Goal: Information Seeking & Learning: Learn about a topic

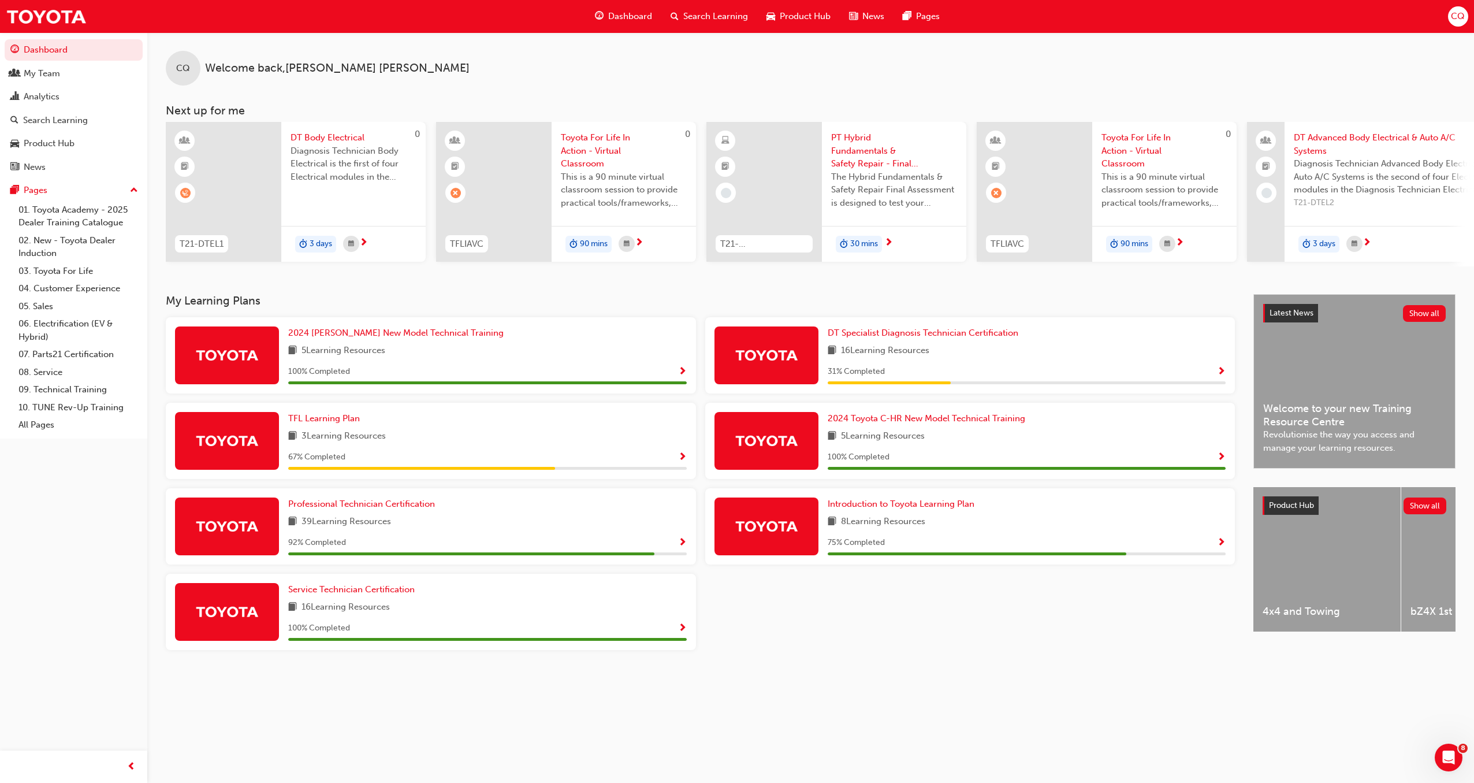
click at [1095, 377] on div "31 % Completed" at bounding box center [1027, 372] width 399 height 14
click at [1095, 377] on span "Show Progress" at bounding box center [1221, 372] width 9 height 10
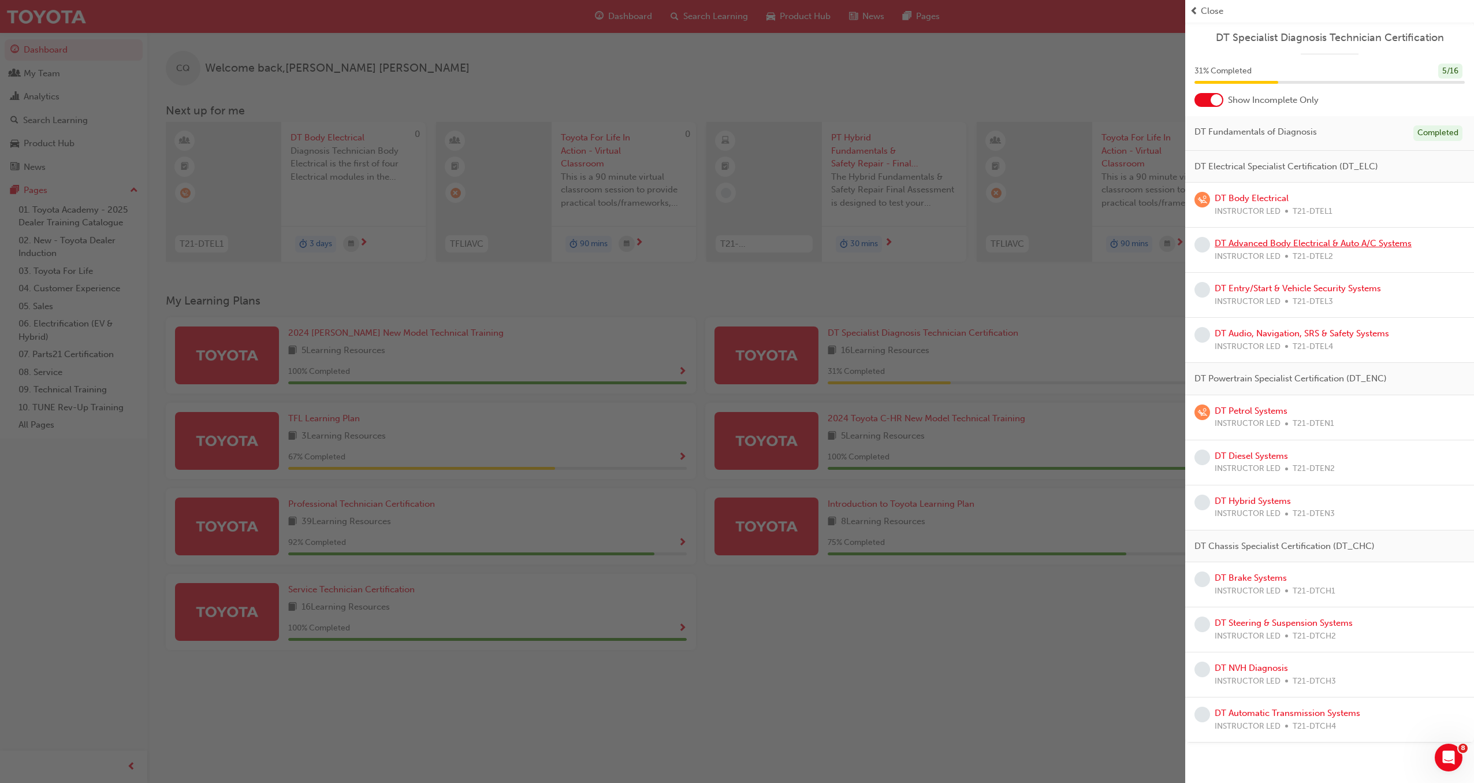
click at [1095, 243] on link "DT Advanced Body Electrical & Auto A/C Systems" at bounding box center [1313, 243] width 197 height 10
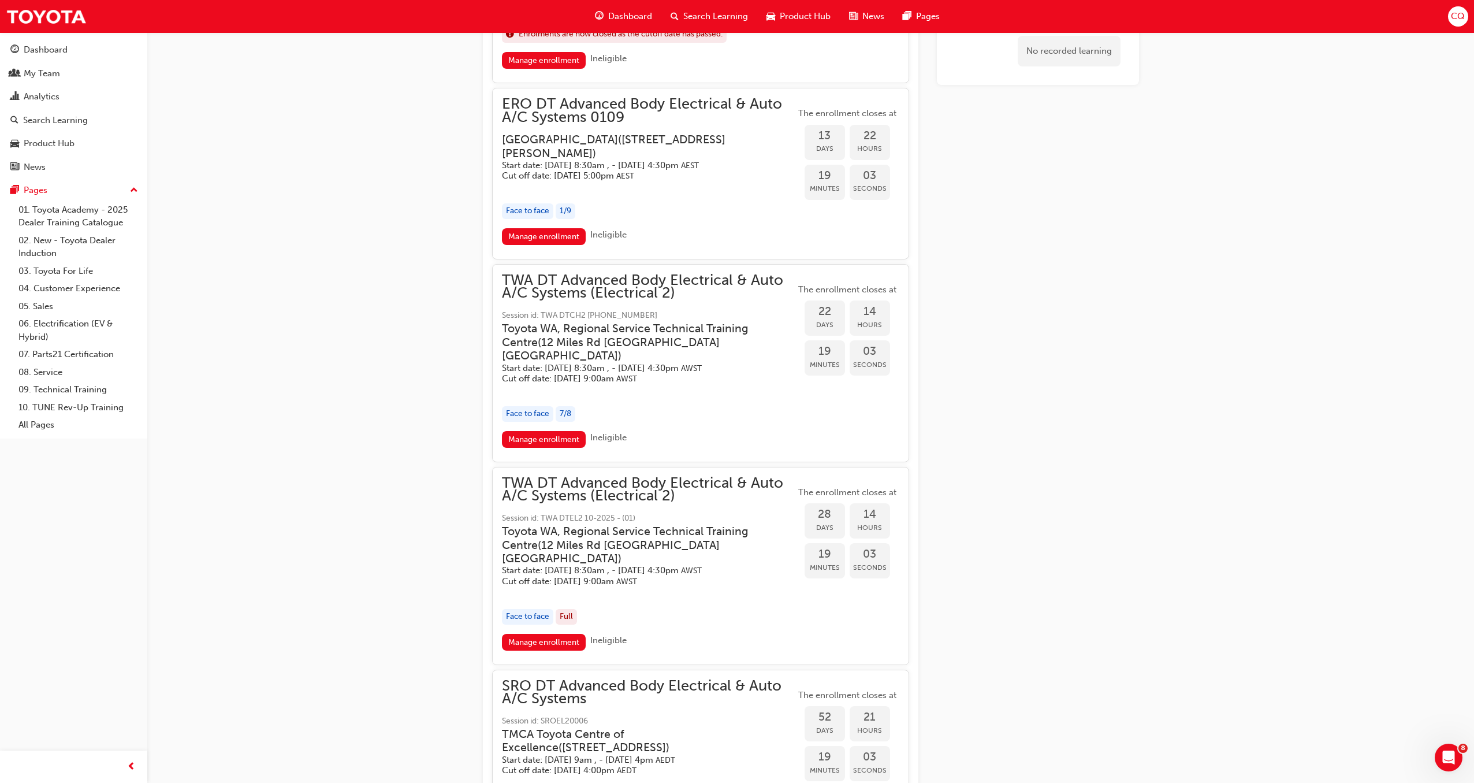
scroll to position [821, 0]
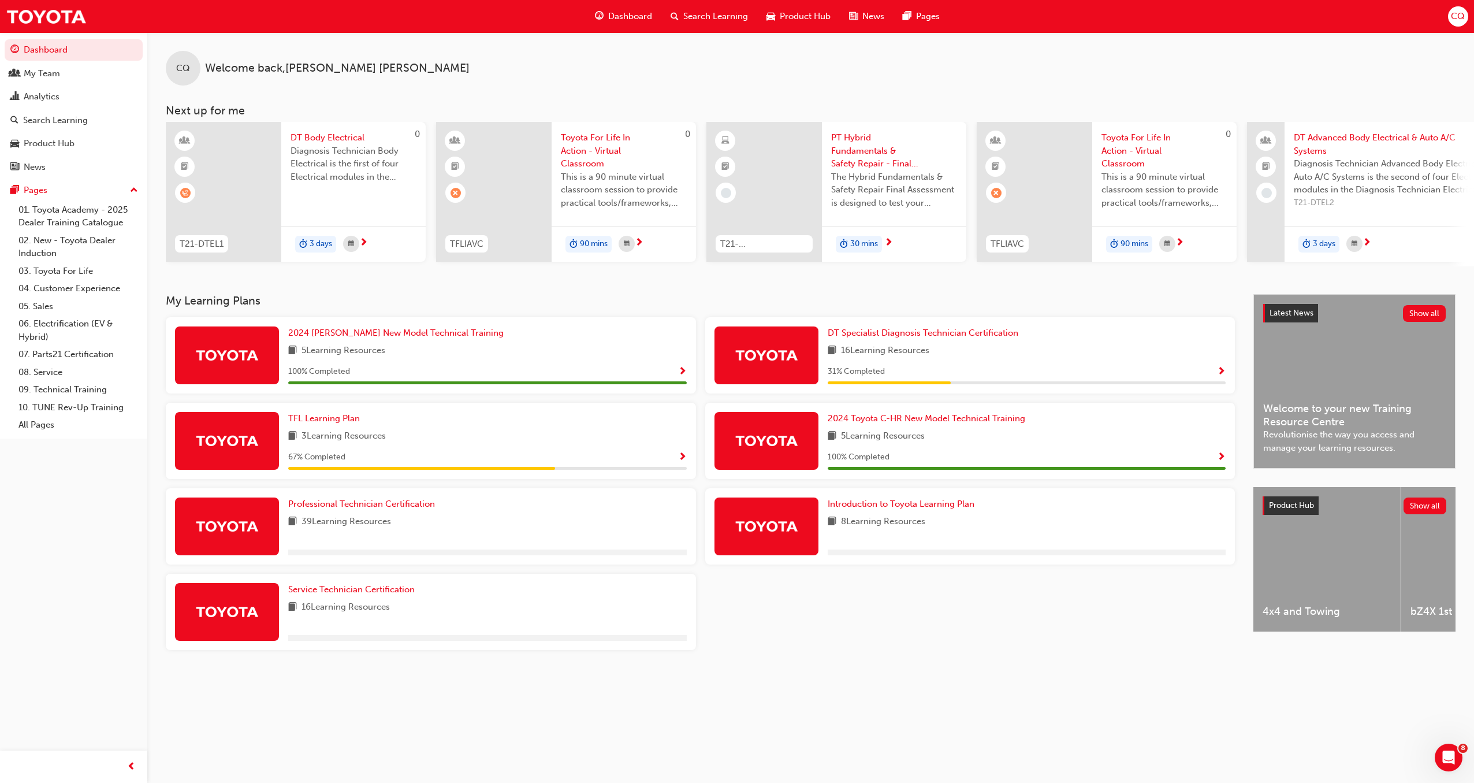
click at [1095, 373] on span "Show Progress" at bounding box center [1221, 372] width 9 height 10
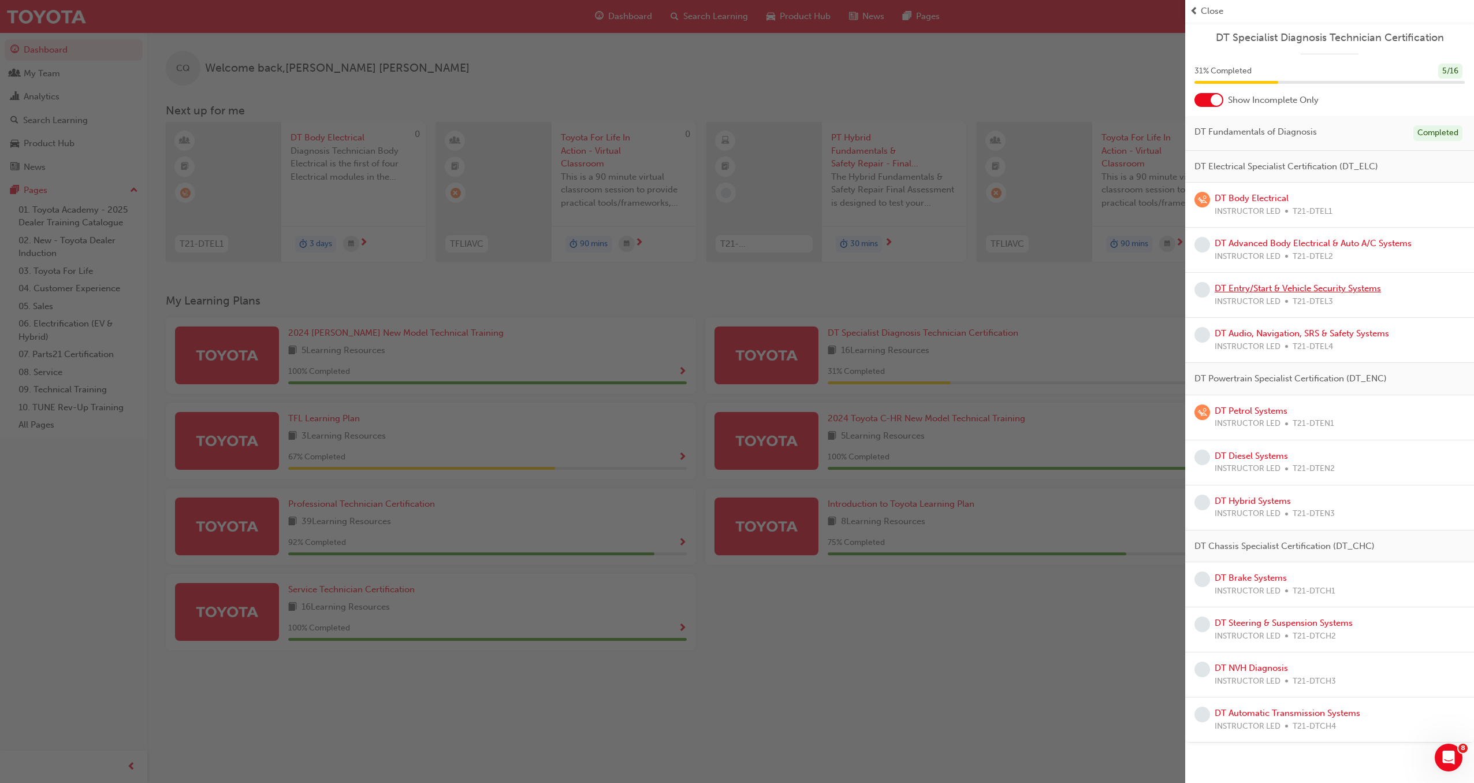
click at [1095, 291] on link "DT Entry/Start & Vehicle Security Systems" at bounding box center [1298, 288] width 166 height 10
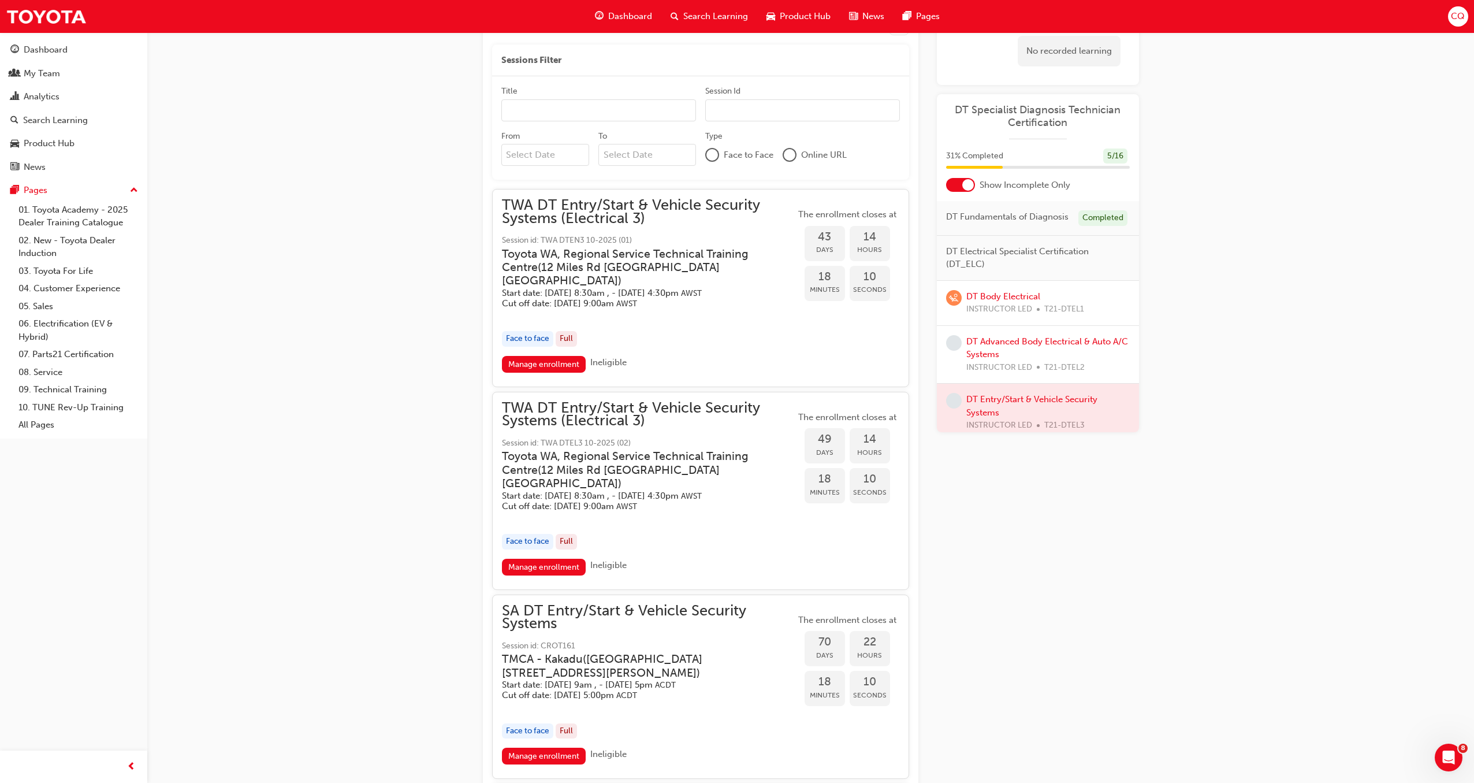
scroll to position [511, 0]
click at [657, 403] on span "TWA DT Entry/Start & Vehicle Security Systems (Electrical 3)" at bounding box center [649, 416] width 294 height 26
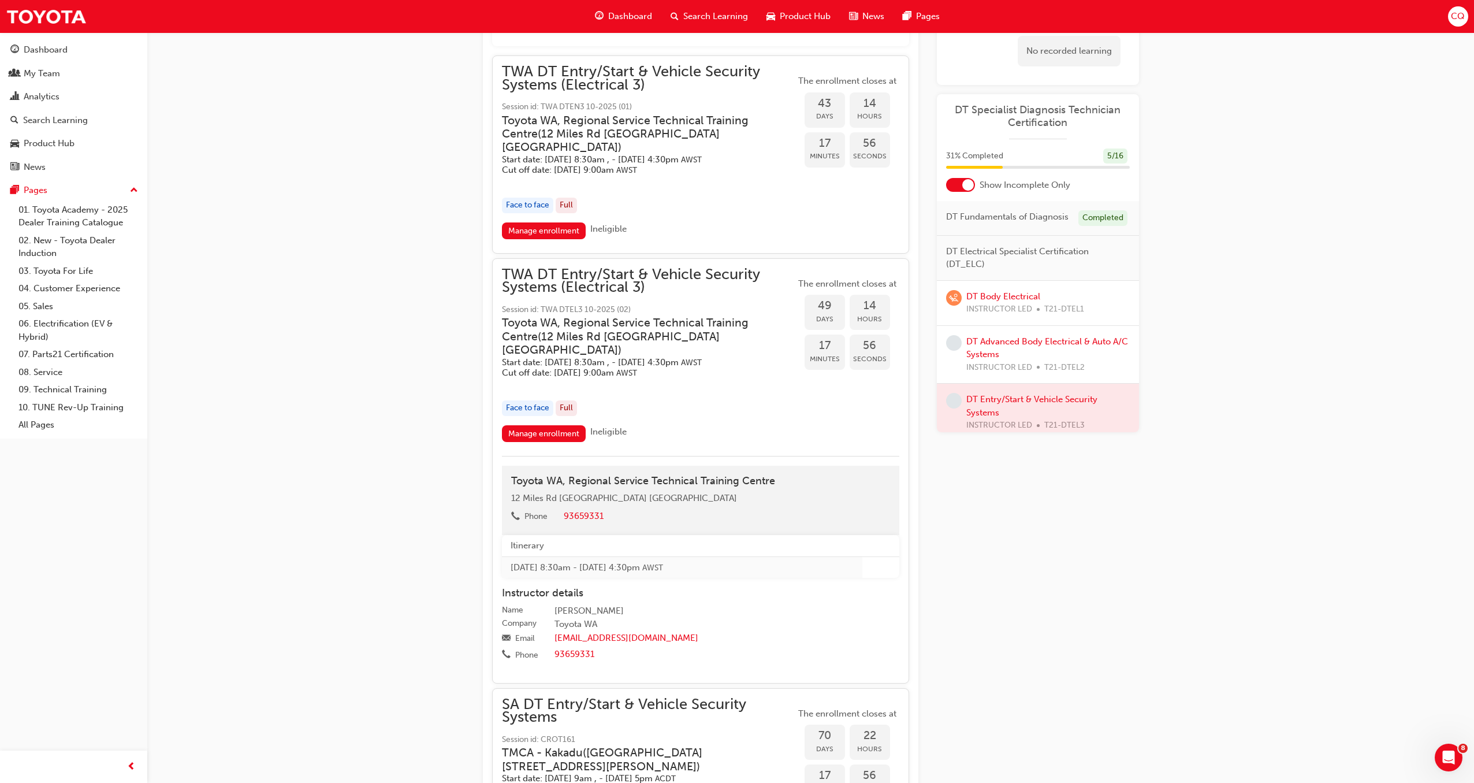
scroll to position [634, 0]
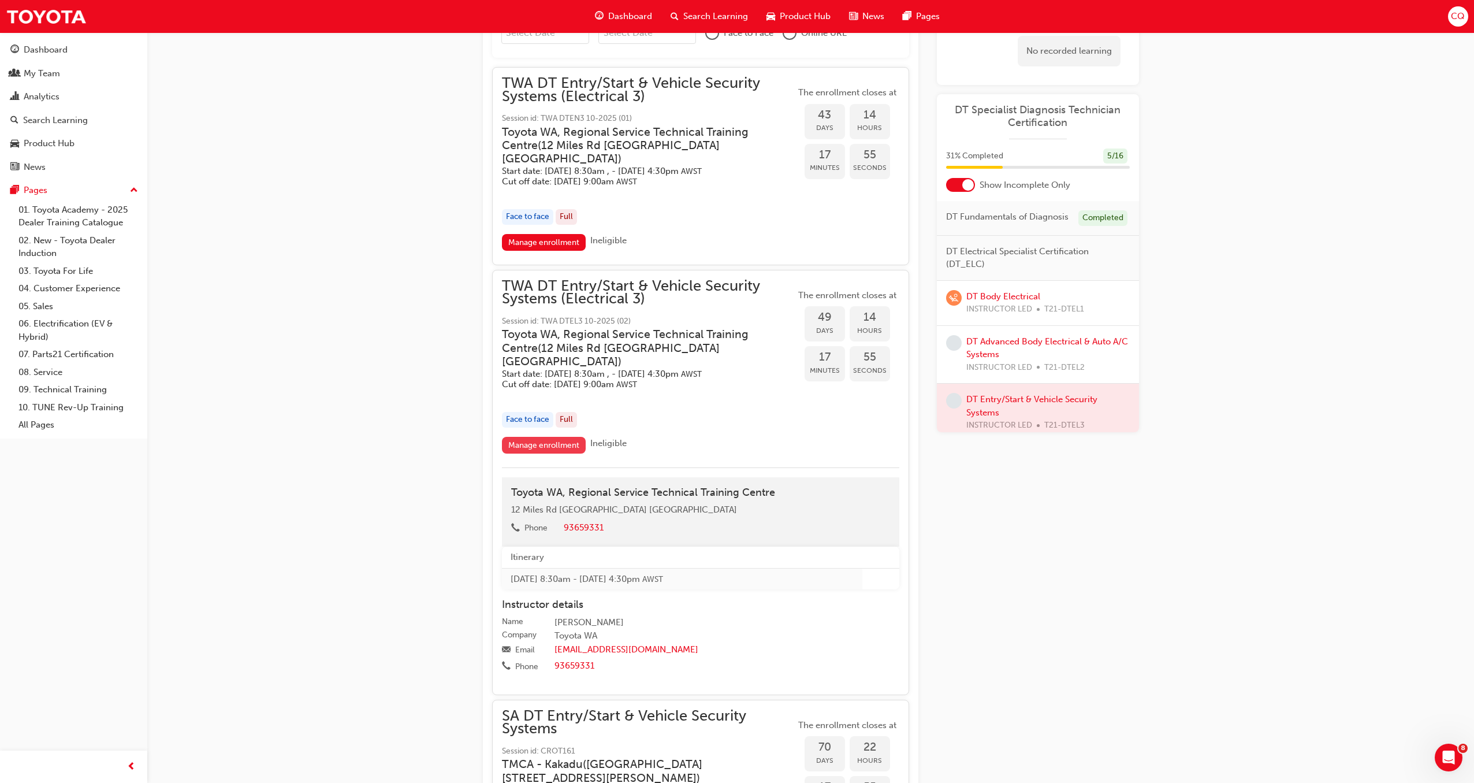
click at [554, 437] on link "Manage enrollment" at bounding box center [544, 445] width 84 height 17
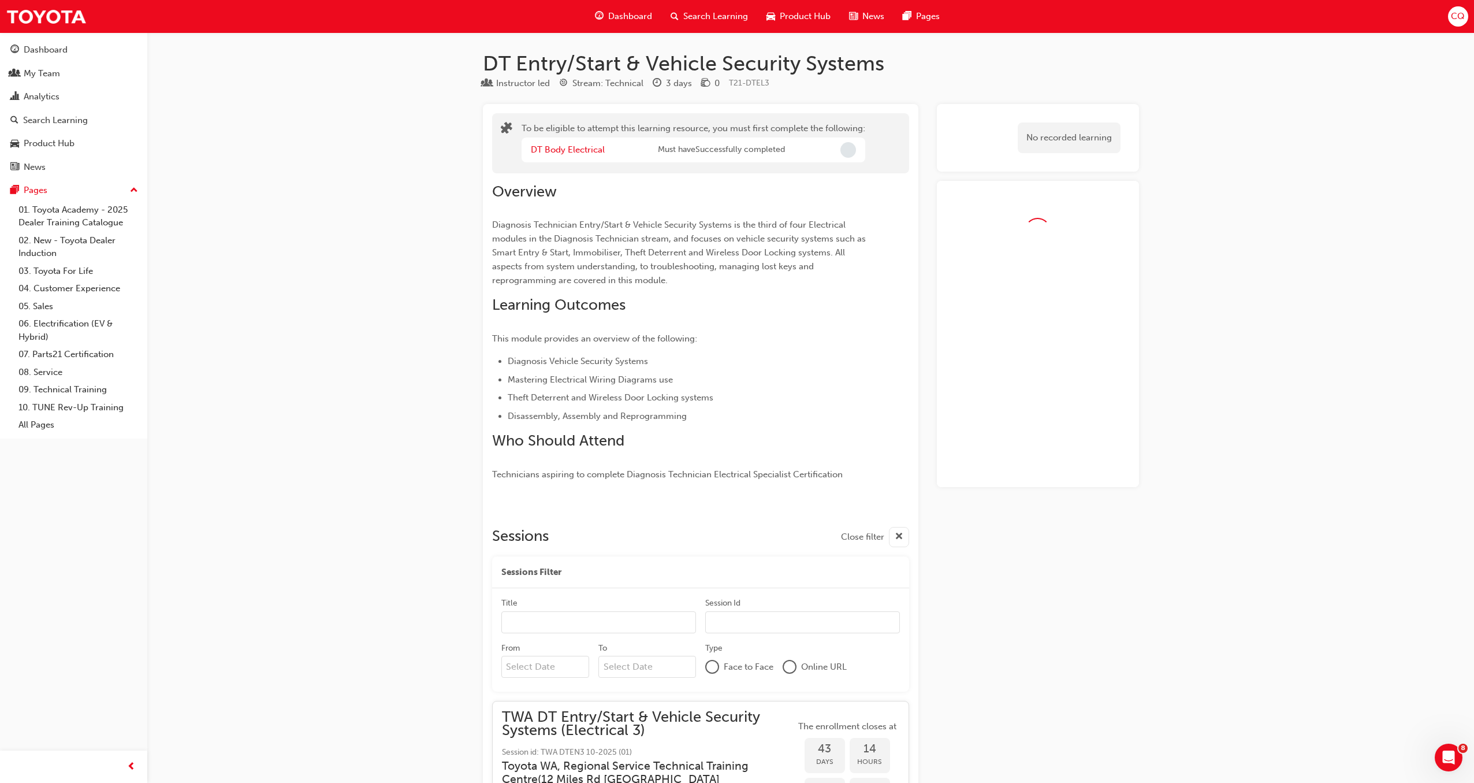
scroll to position [634, 0]
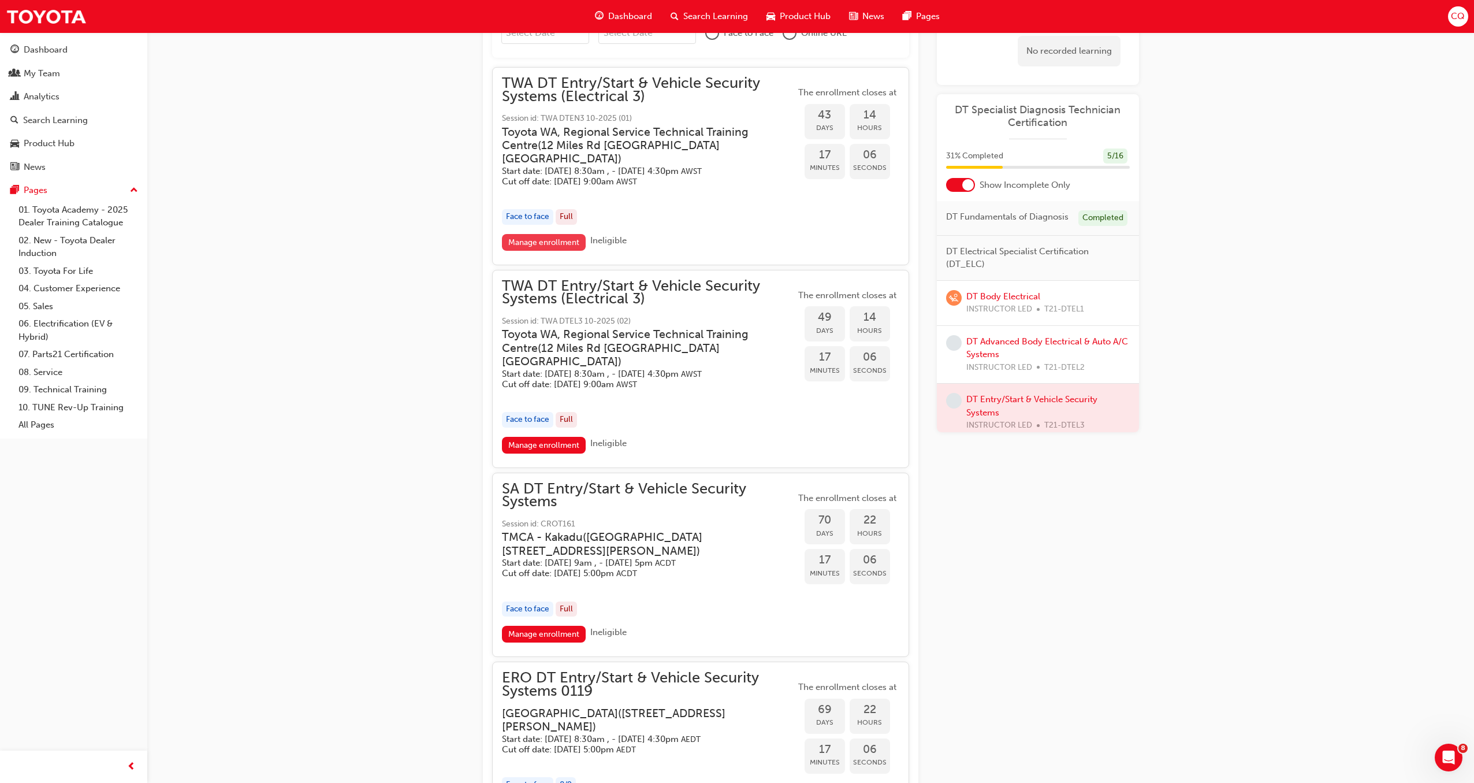
click at [570, 234] on link "Manage enrollment" at bounding box center [544, 242] width 84 height 17
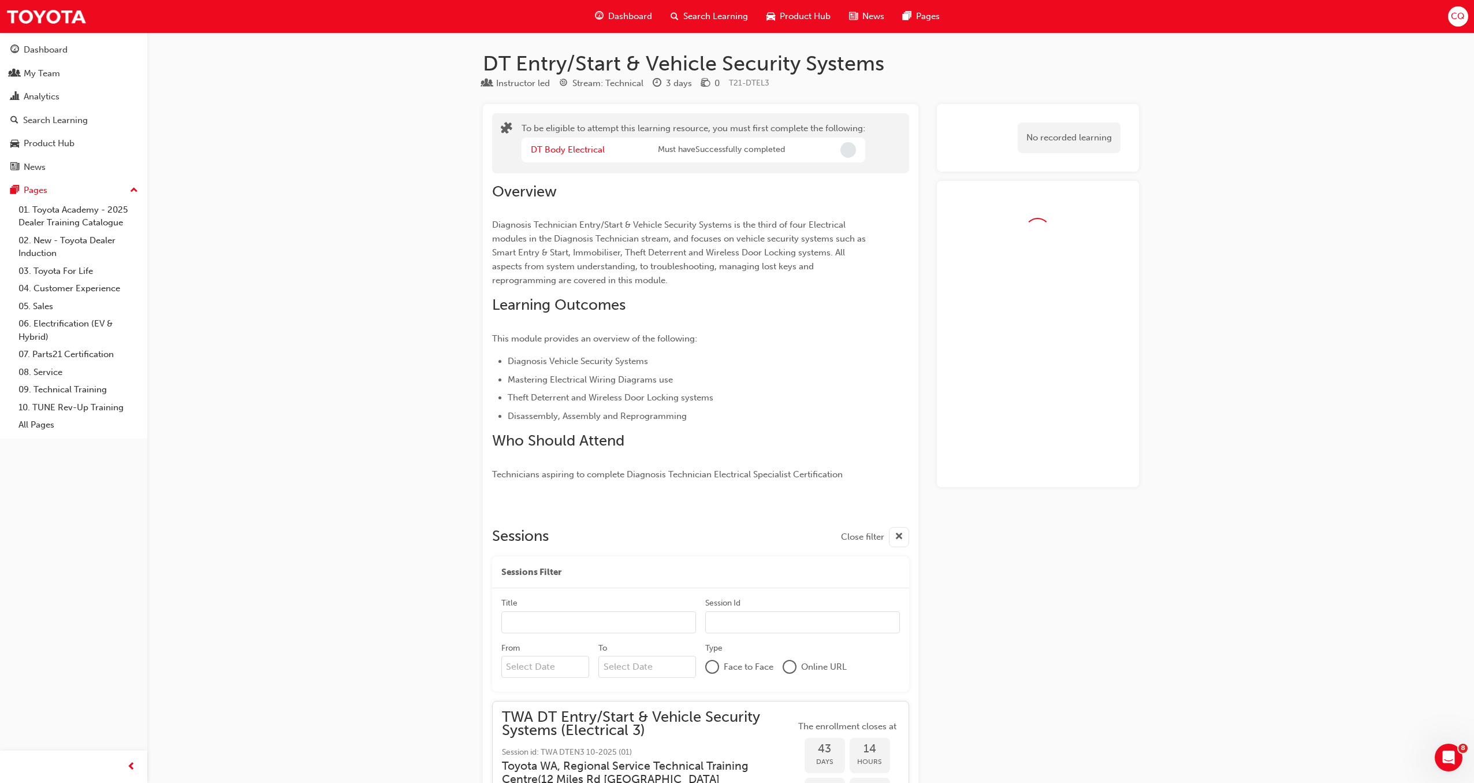
scroll to position [634, 0]
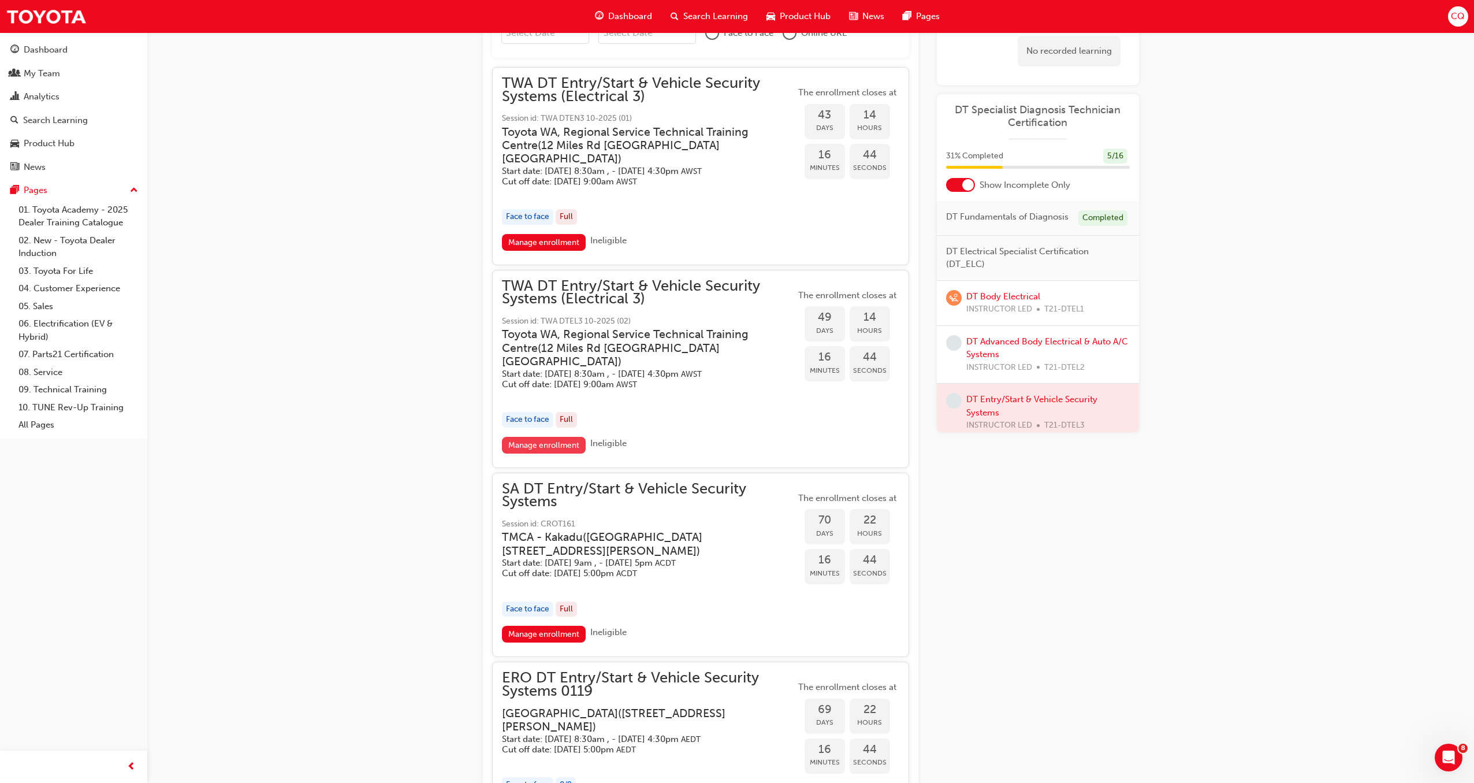
click at [568, 437] on link "Manage enrollment" at bounding box center [544, 445] width 84 height 17
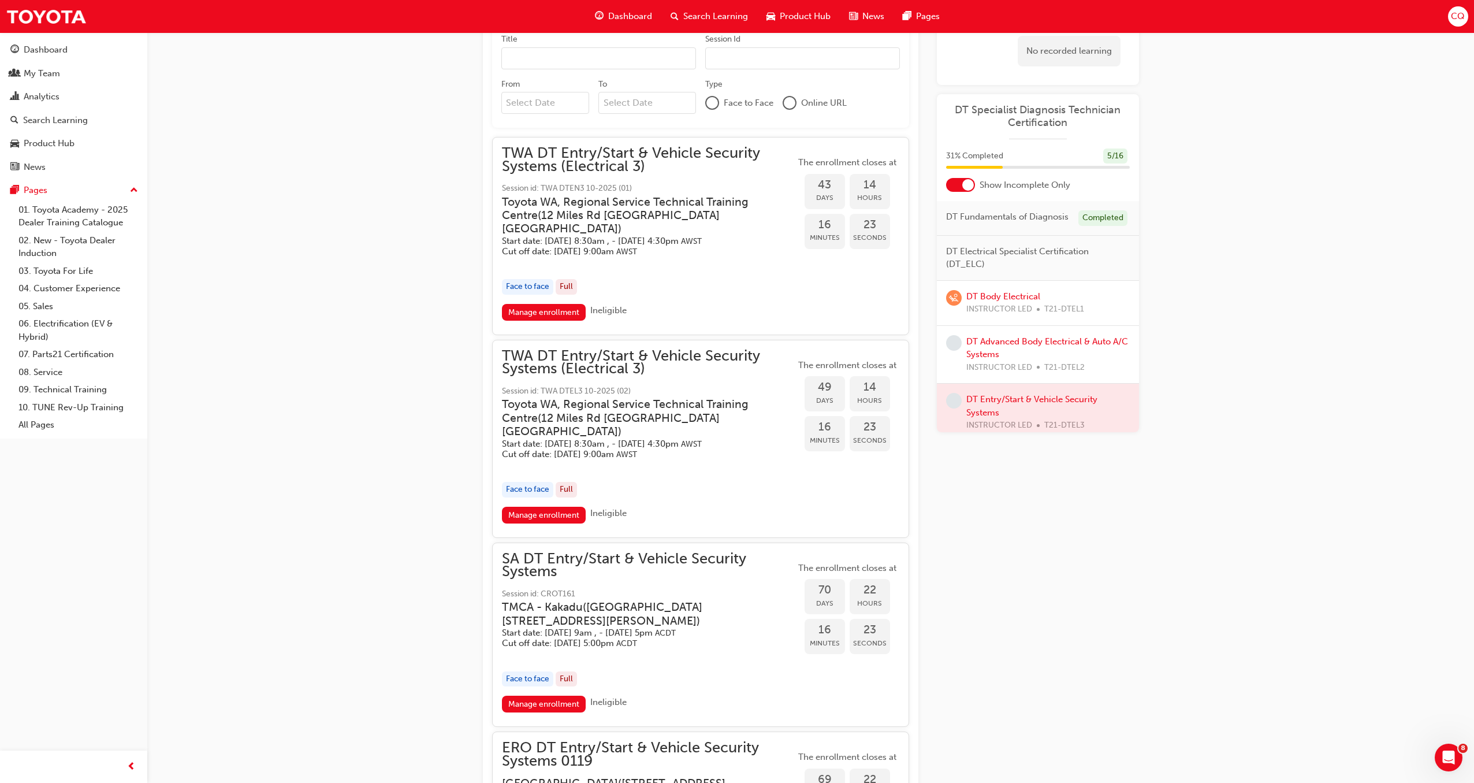
scroll to position [563, 0]
click at [703, 280] on div "Face to face Full" at bounding box center [649, 288] width 294 height 16
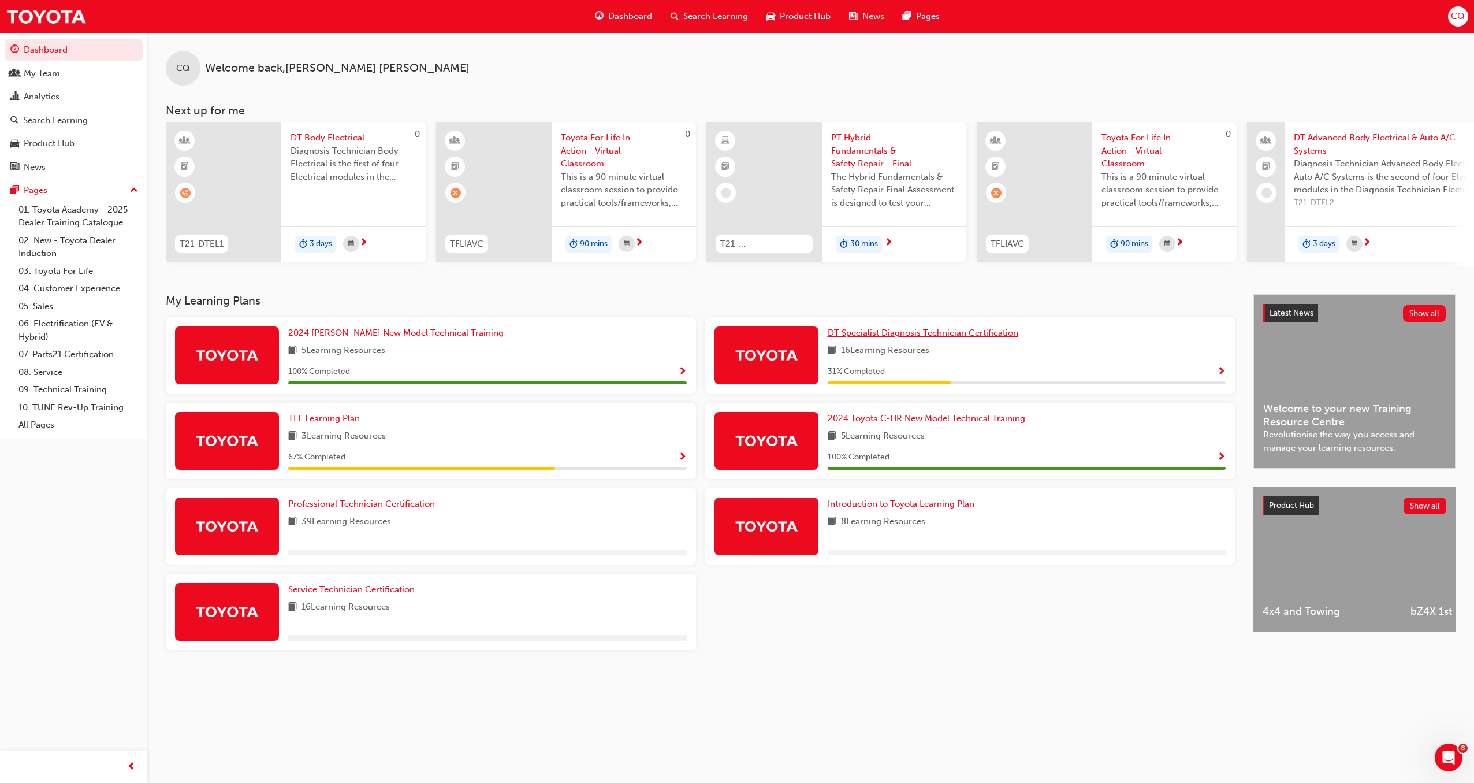
click at [897, 338] on span "DT Specialist Diagnosis Technician Certification" at bounding box center [923, 333] width 191 height 10
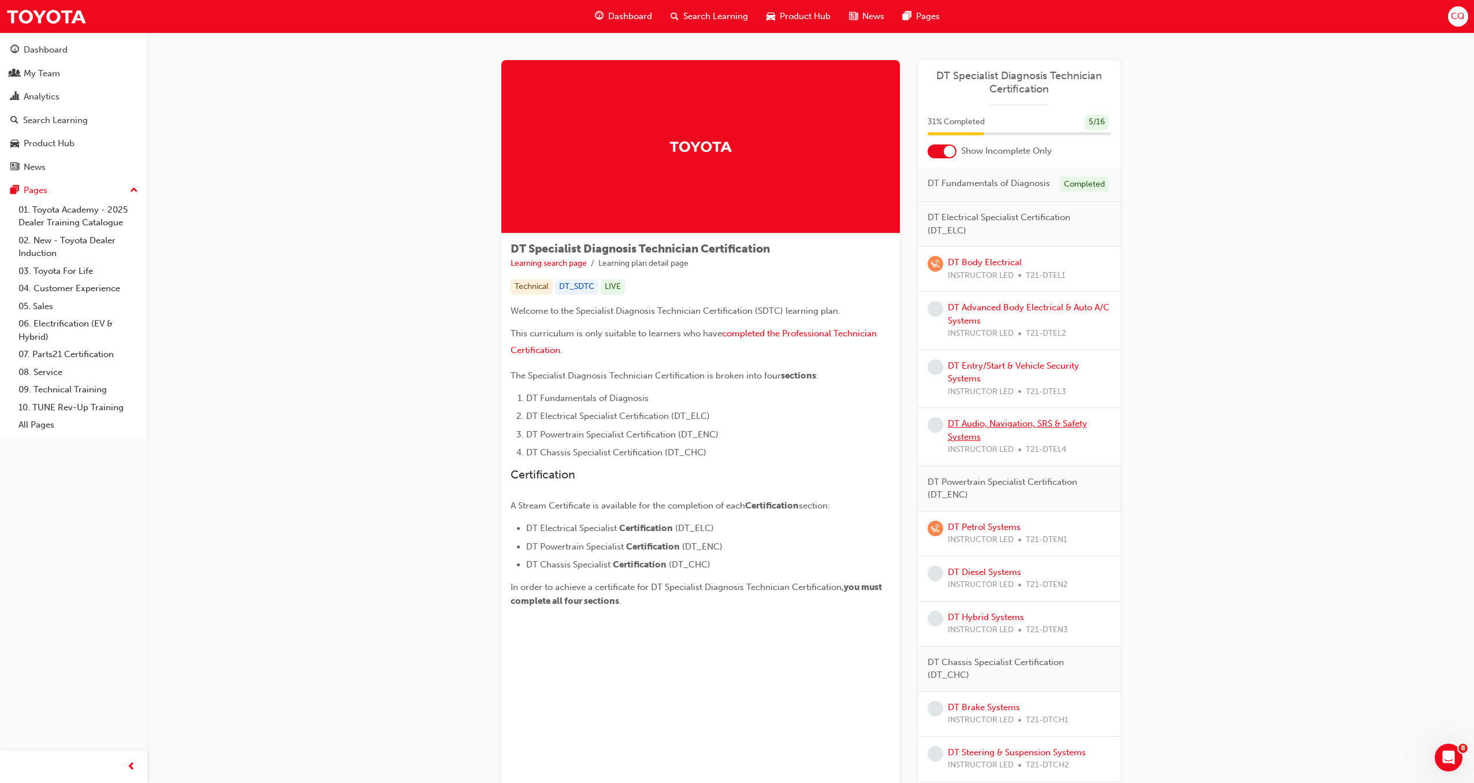
click at [1009, 425] on link "DT Audio, Navigation, SRS & Safety Systems" at bounding box center [1017, 430] width 139 height 24
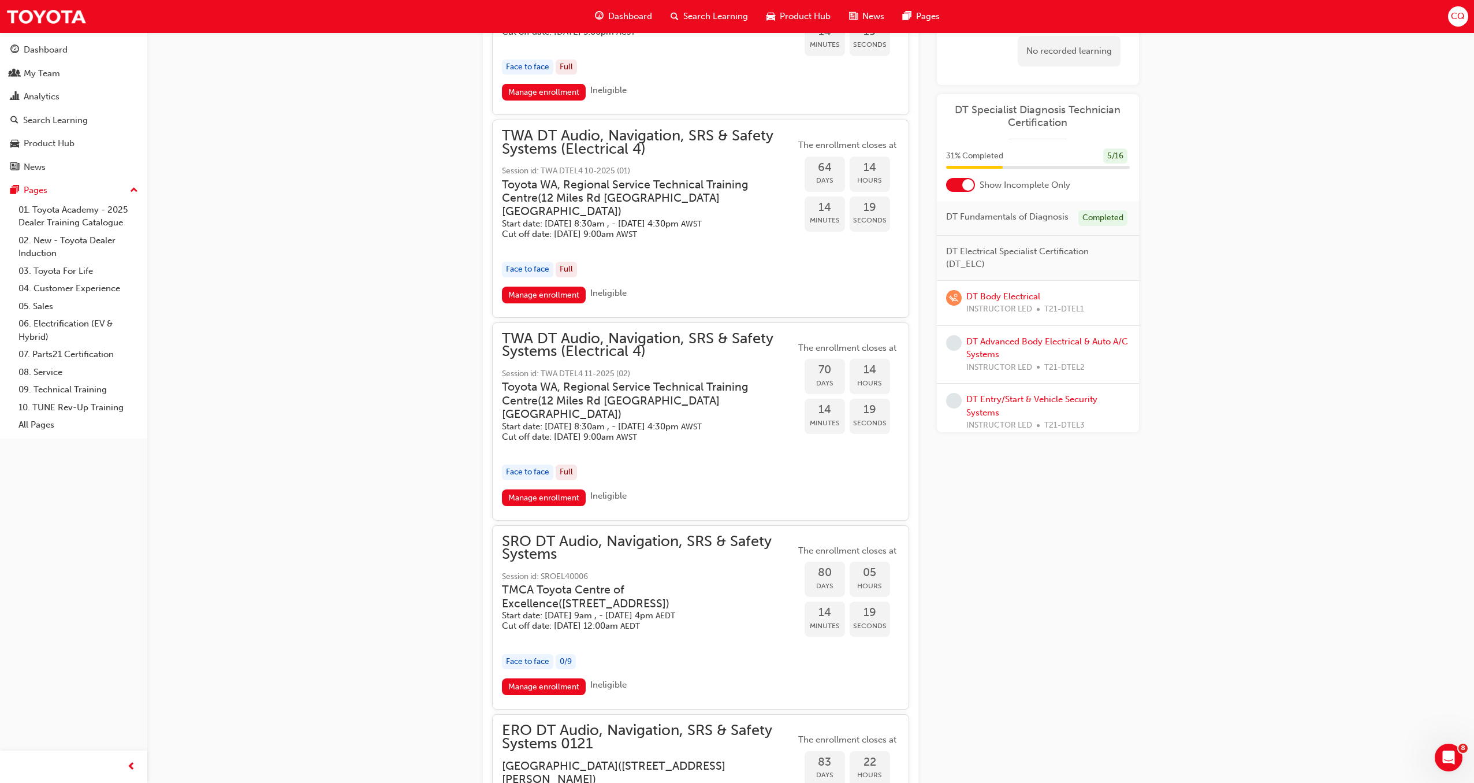
scroll to position [953, 0]
click at [564, 306] on link "Manage enrollment" at bounding box center [544, 297] width 84 height 17
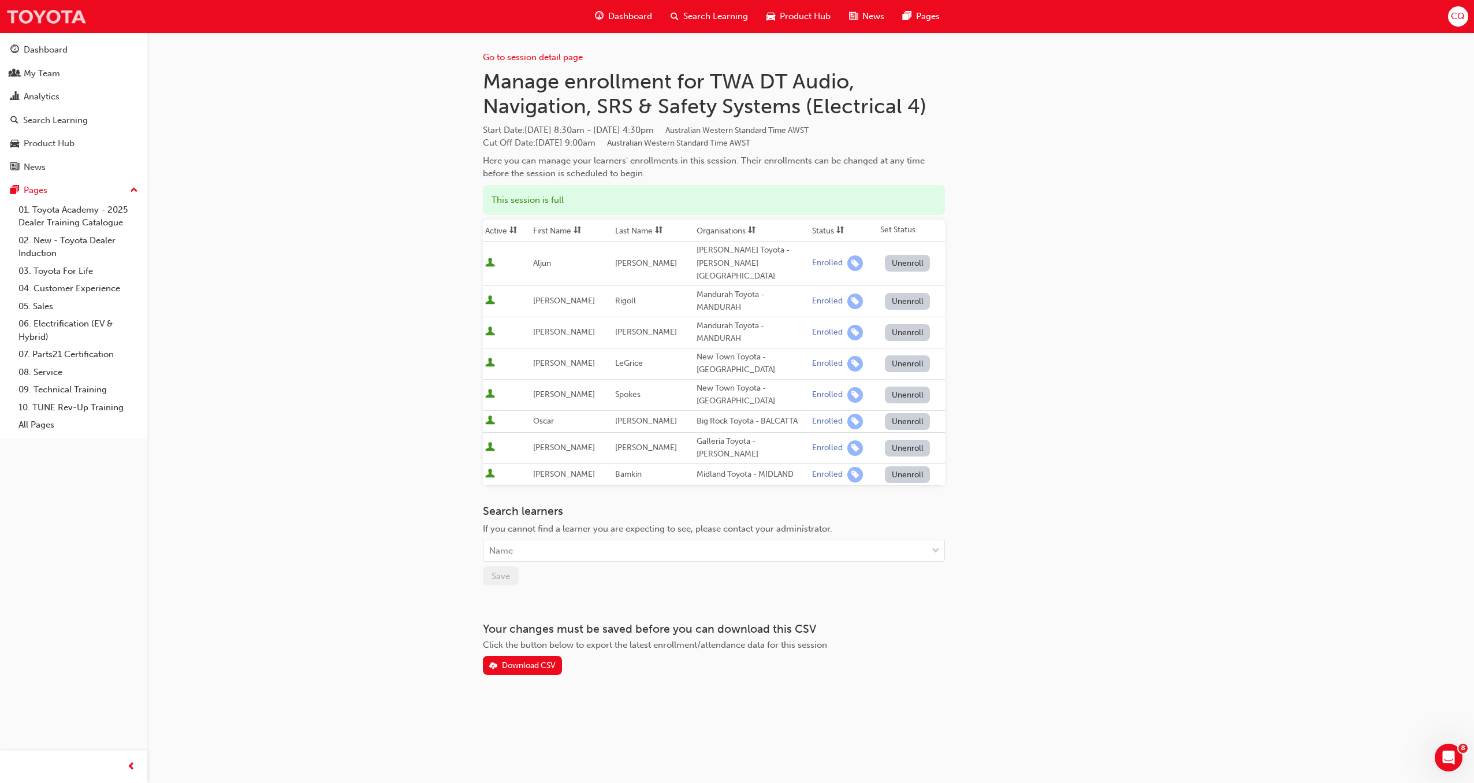
scroll to position [953, 0]
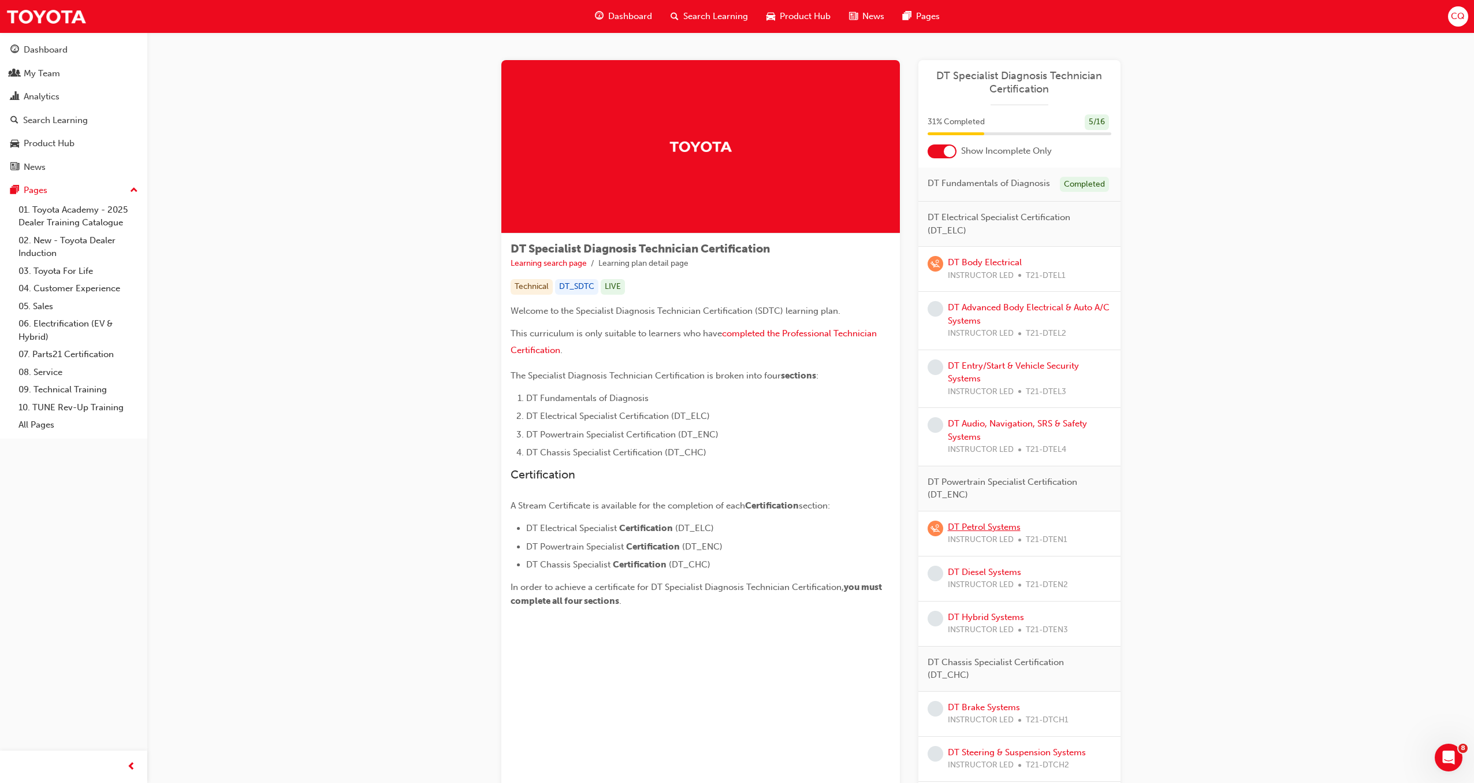
click at [975, 526] on link "DT Petrol Systems" at bounding box center [984, 527] width 73 height 10
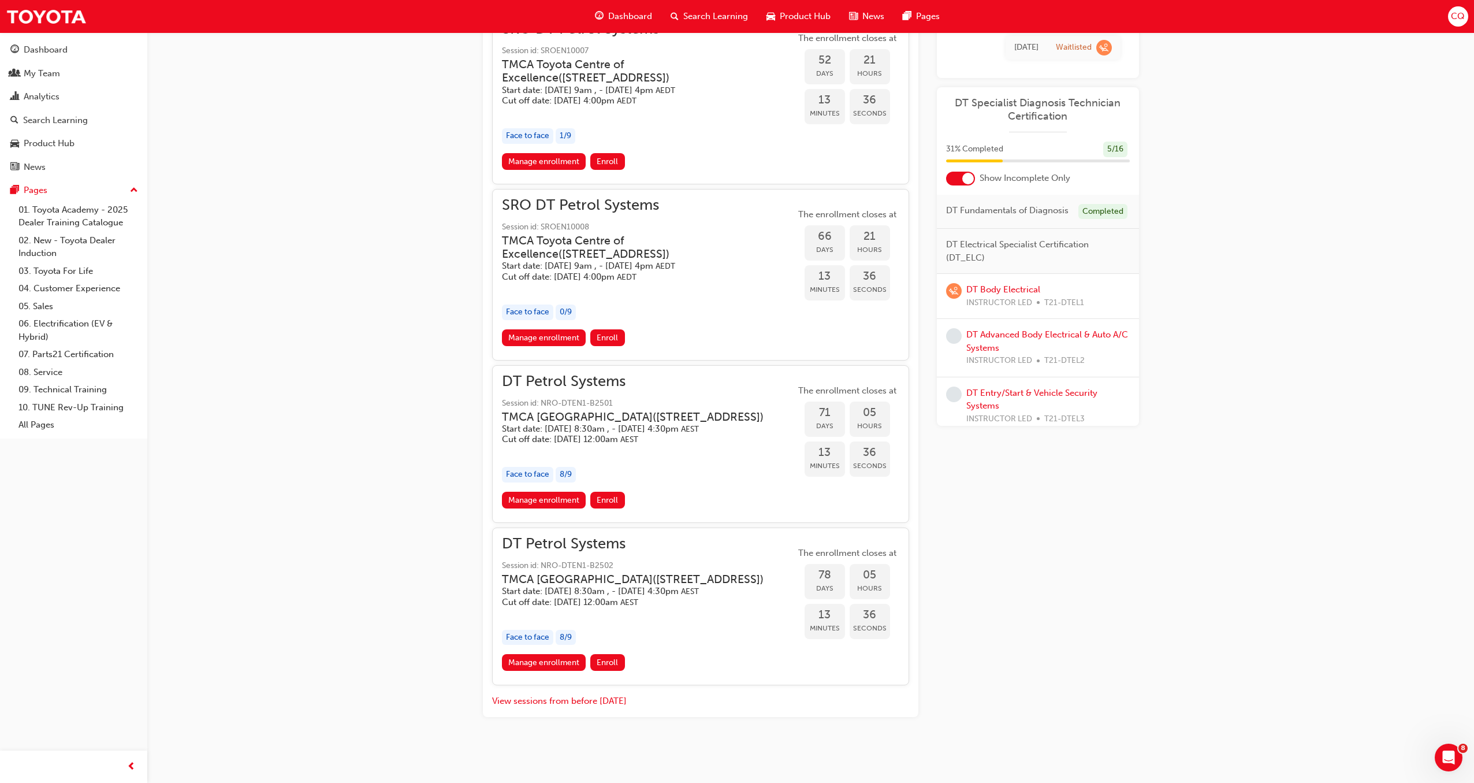
scroll to position [1231, 0]
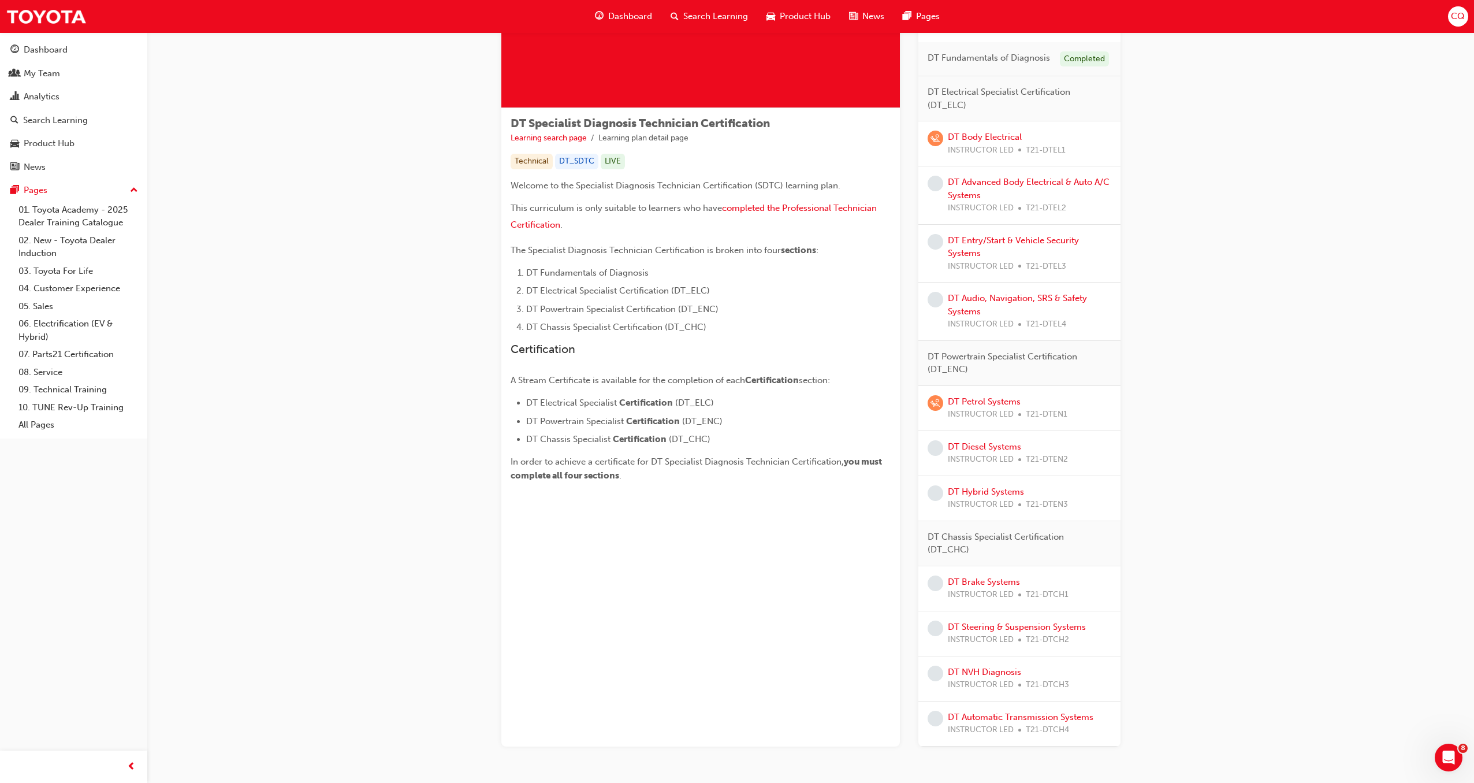
scroll to position [130, 0]
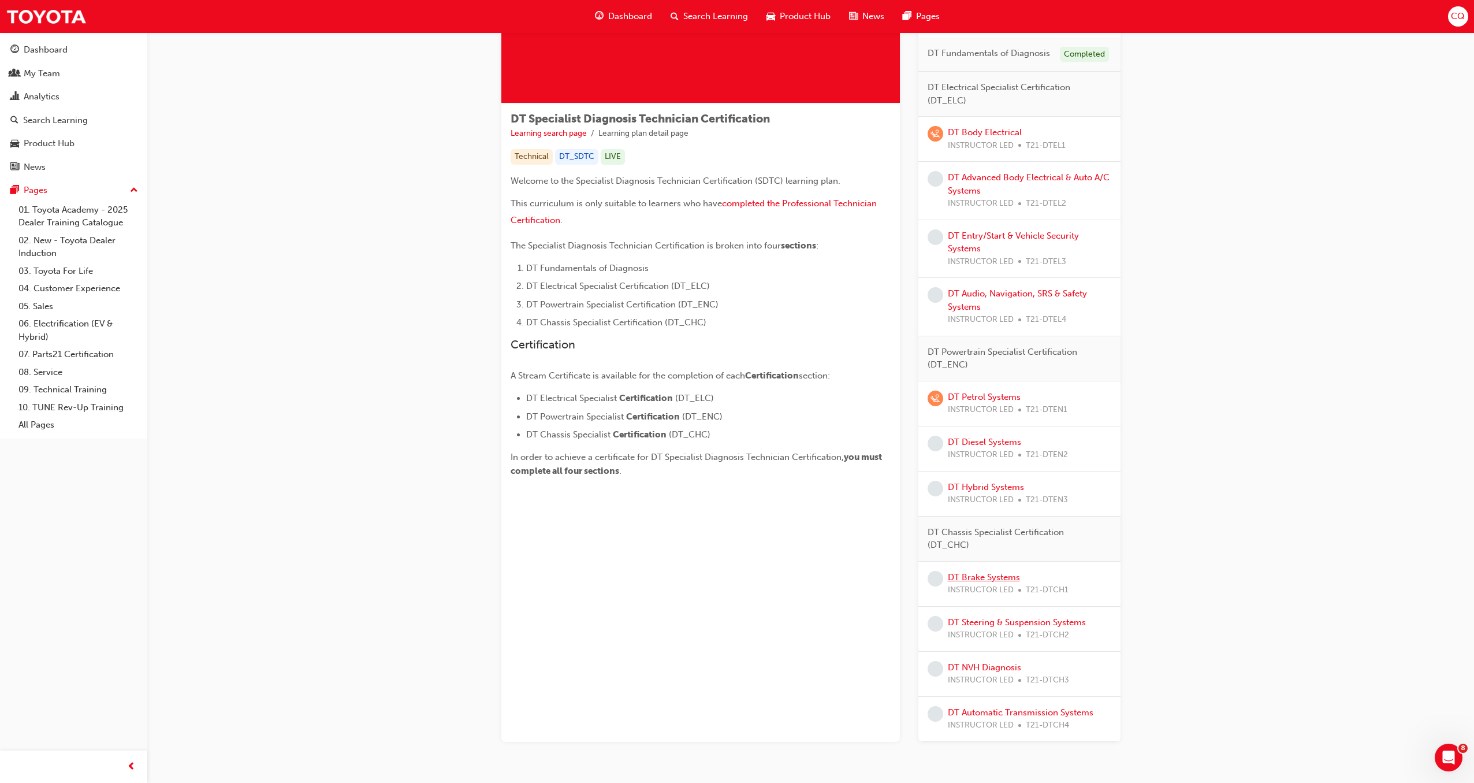
click at [980, 551] on link "DT Brake Systems" at bounding box center [984, 577] width 72 height 10
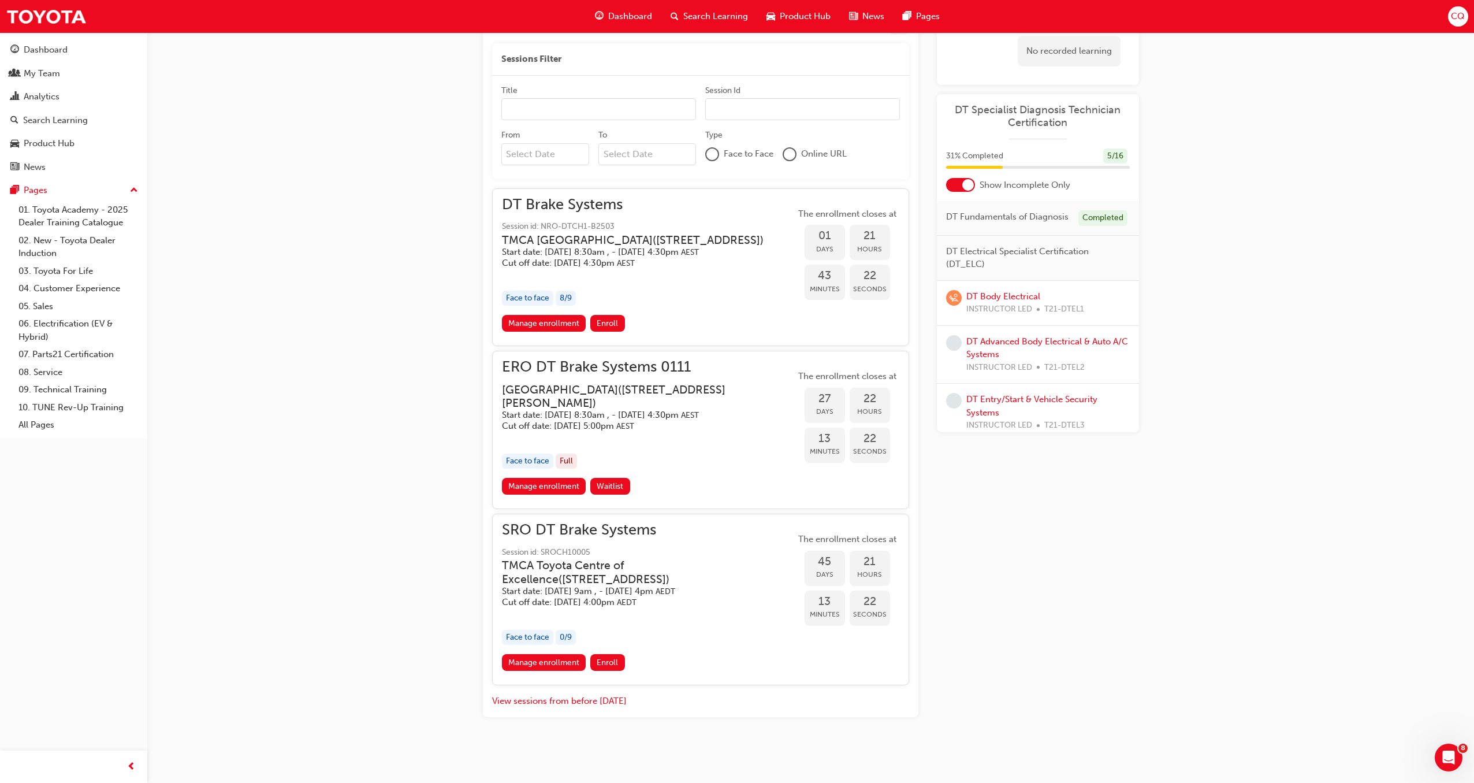
scroll to position [767, 0]
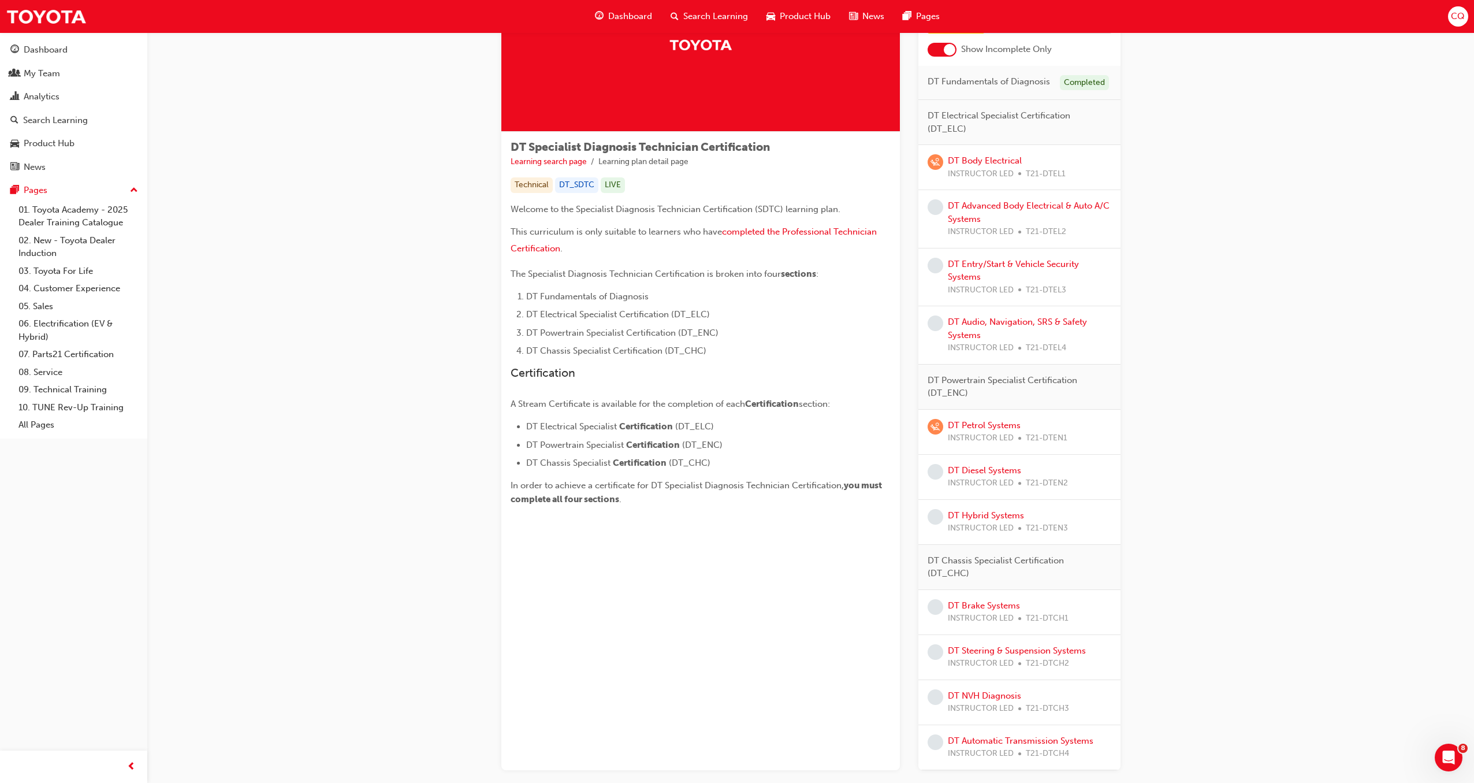
scroll to position [117, 0]
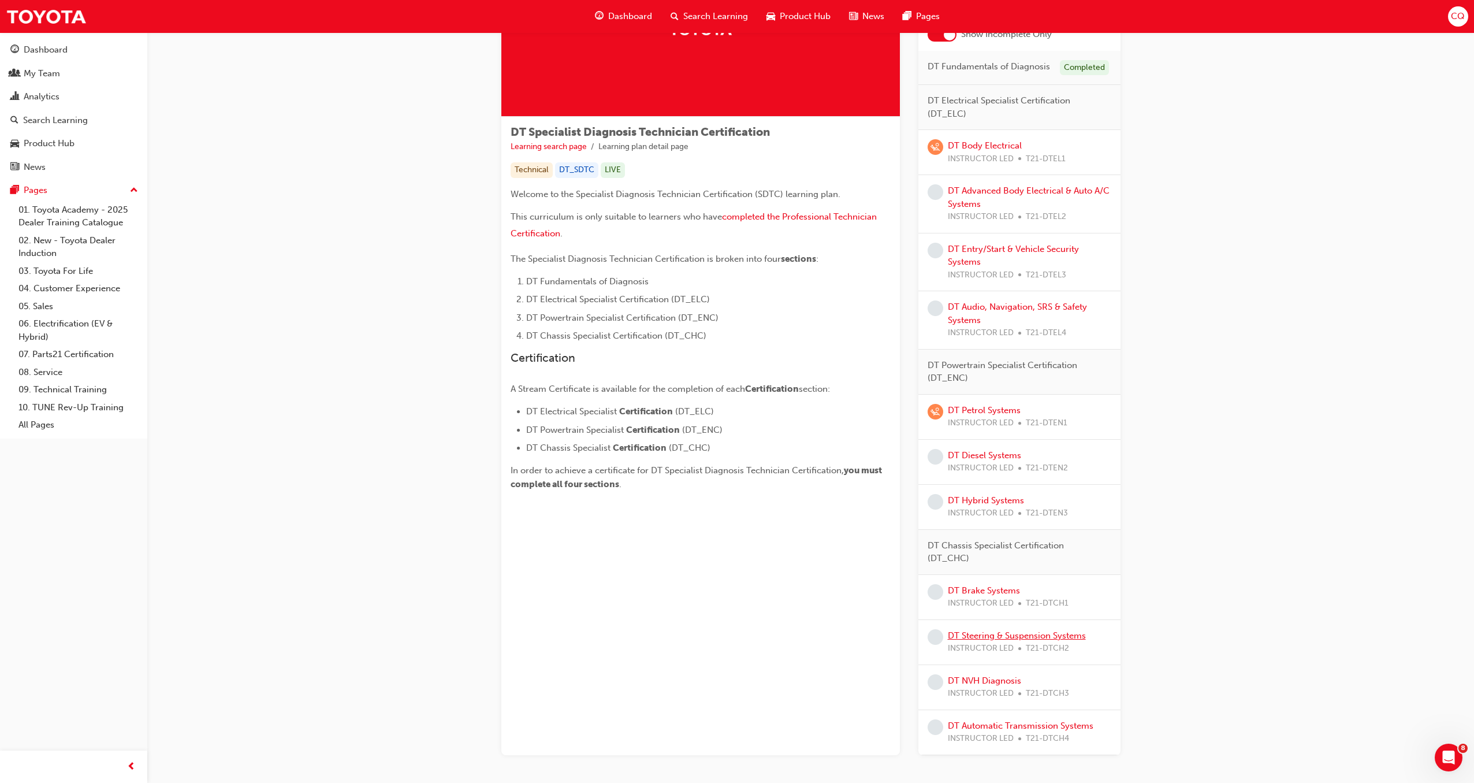
click at [993, 551] on link "DT Steering & Suspension Systems" at bounding box center [1017, 635] width 138 height 10
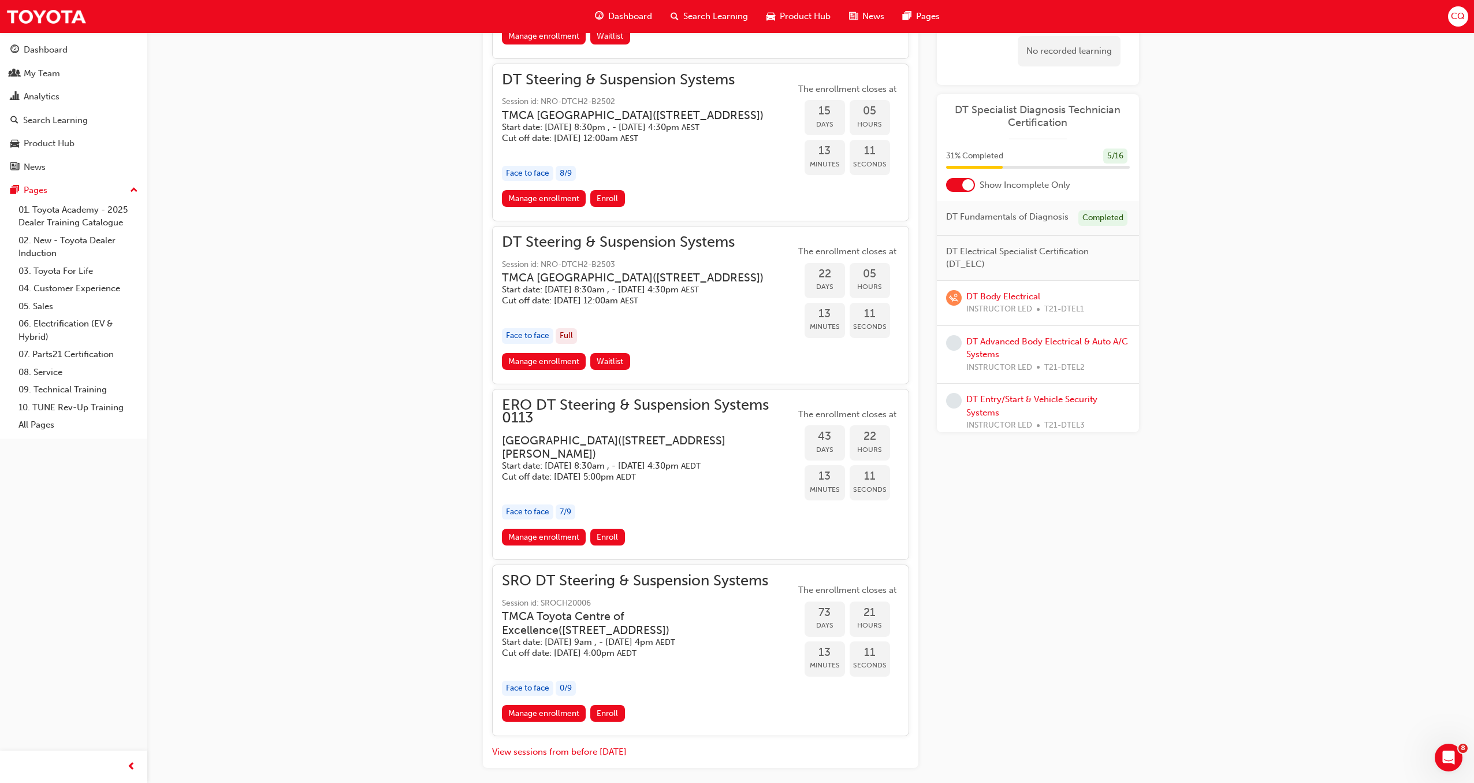
scroll to position [1006, 0]
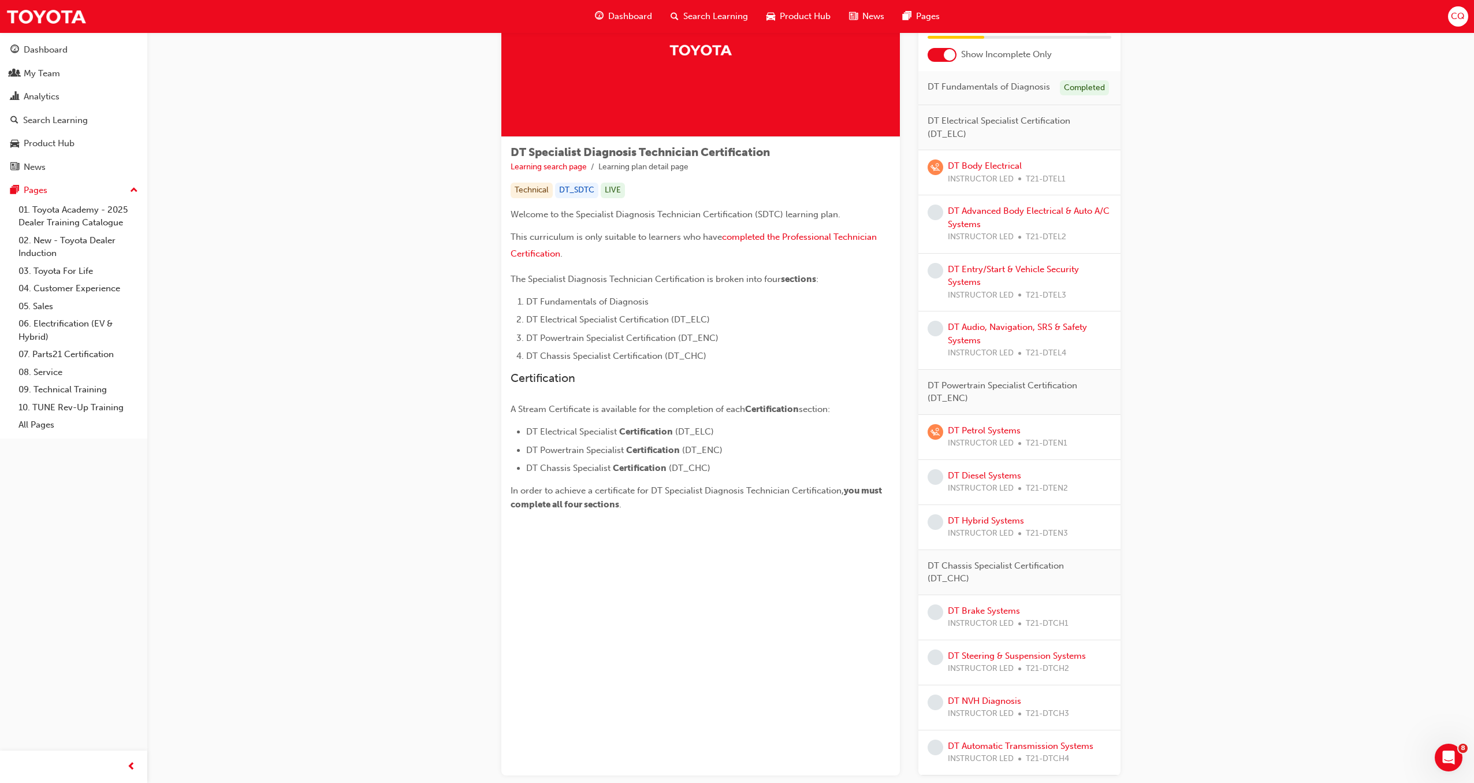
scroll to position [173, 0]
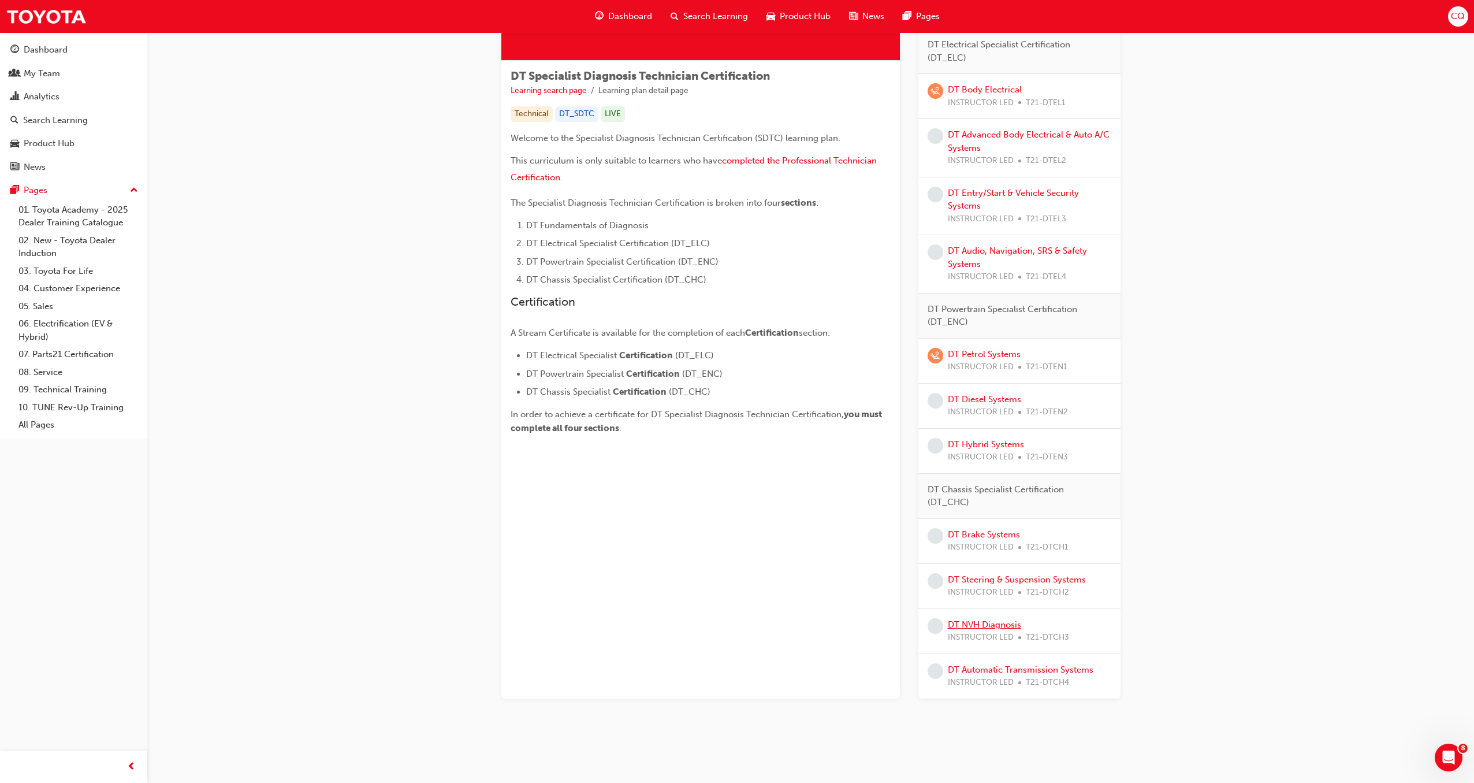
click at [985, 551] on link "DT NVH Diagnosis" at bounding box center [984, 624] width 73 height 10
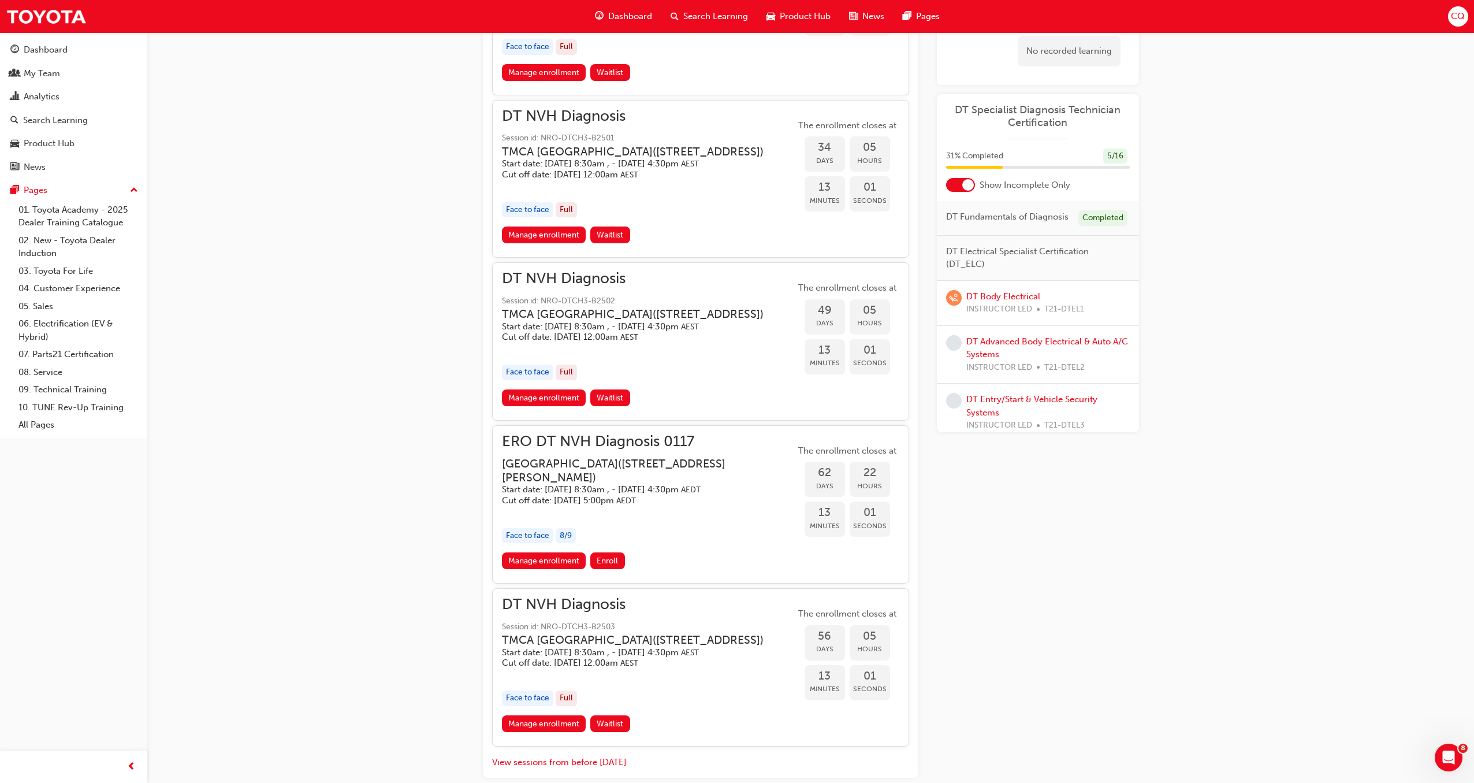
scroll to position [1168, 0]
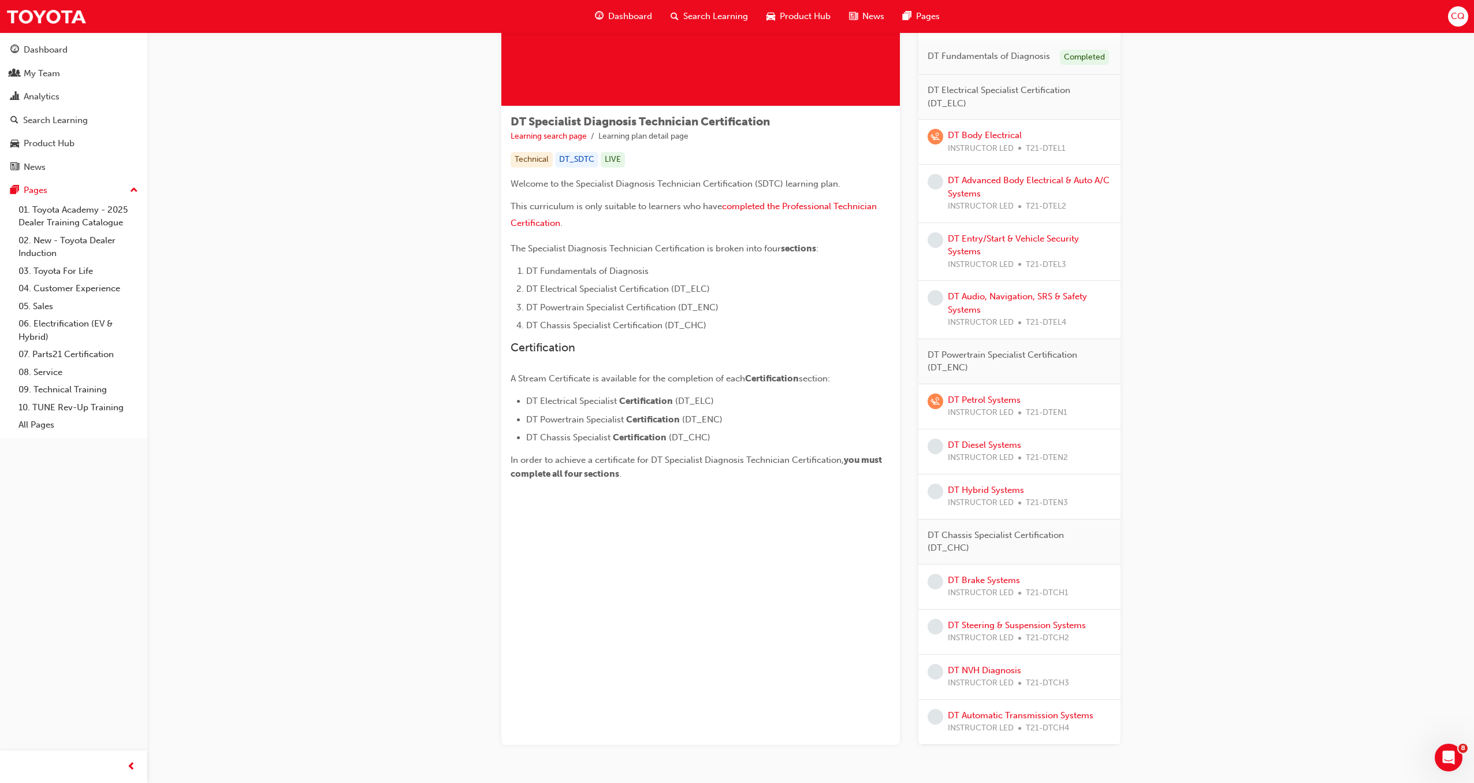
scroll to position [173, 0]
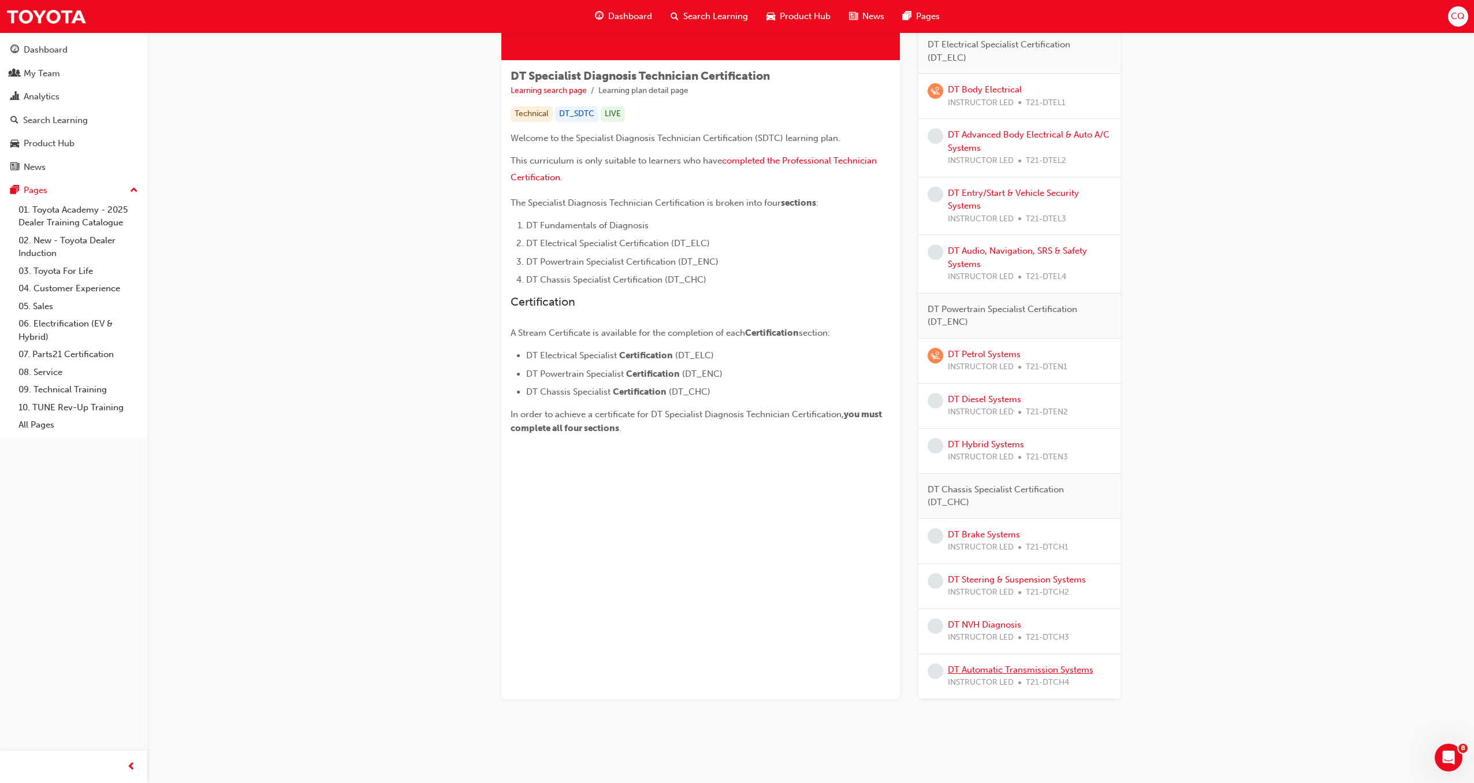
click at [1028, 551] on link "DT Automatic Transmission Systems" at bounding box center [1021, 669] width 146 height 10
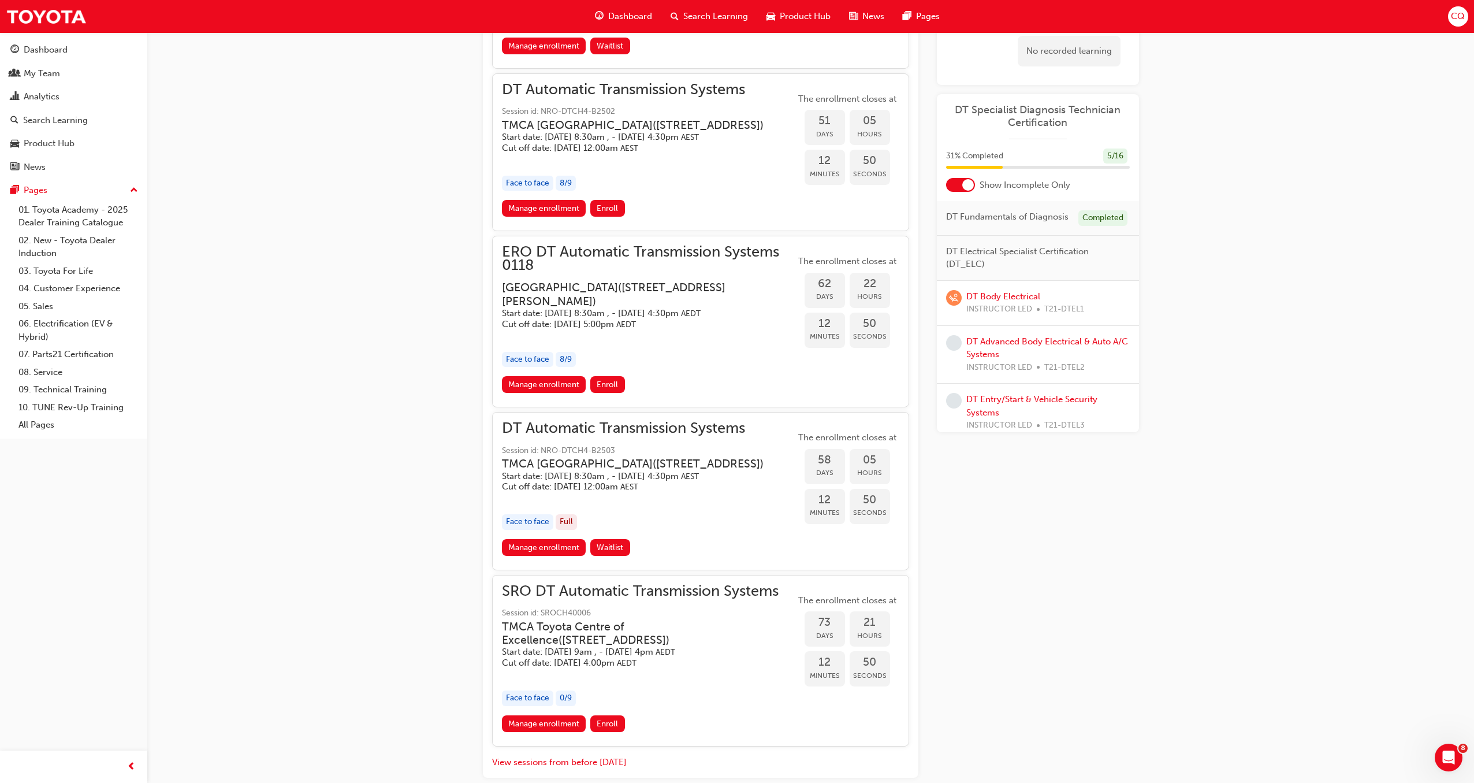
scroll to position [1371, 0]
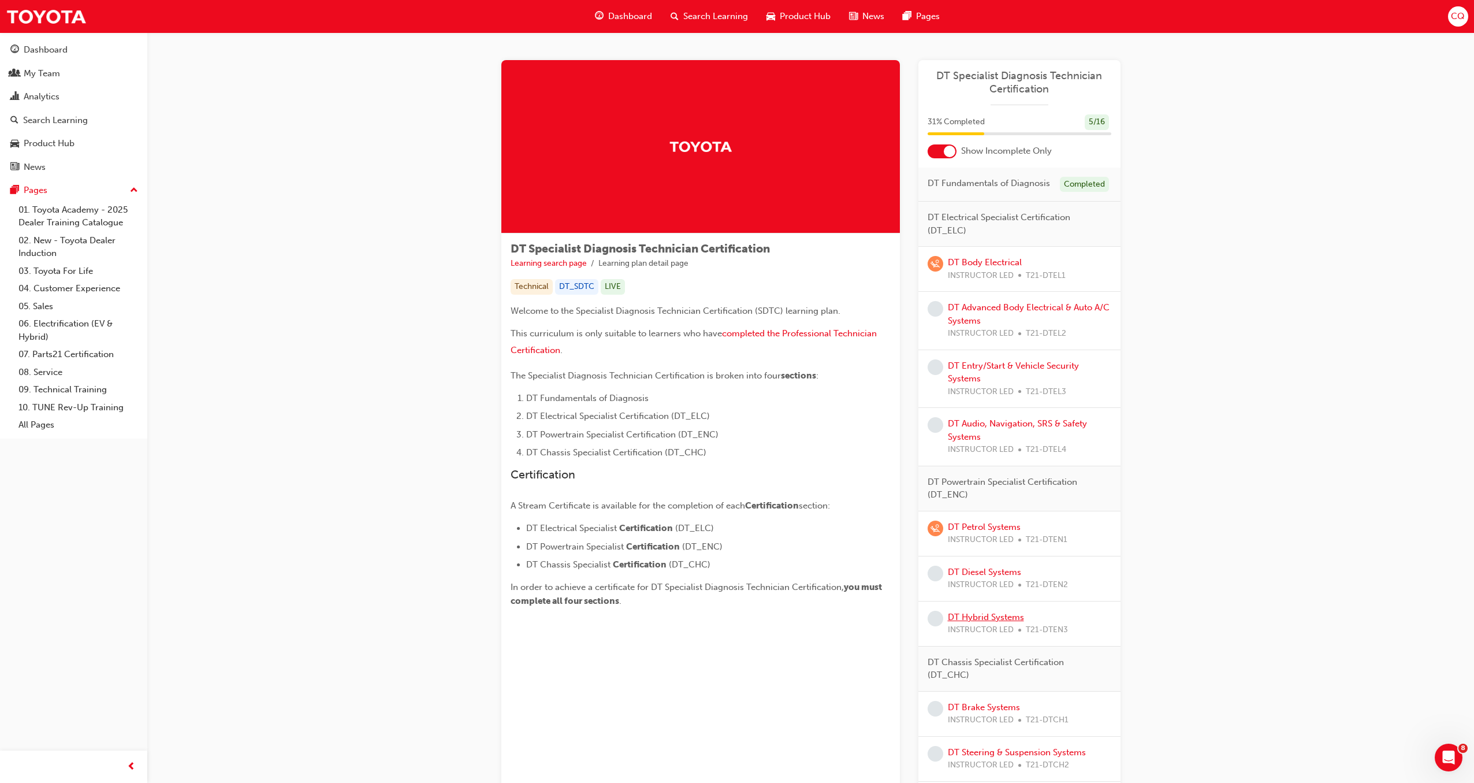
click at [1006, 551] on link "DT Hybrid Systems" at bounding box center [986, 617] width 76 height 10
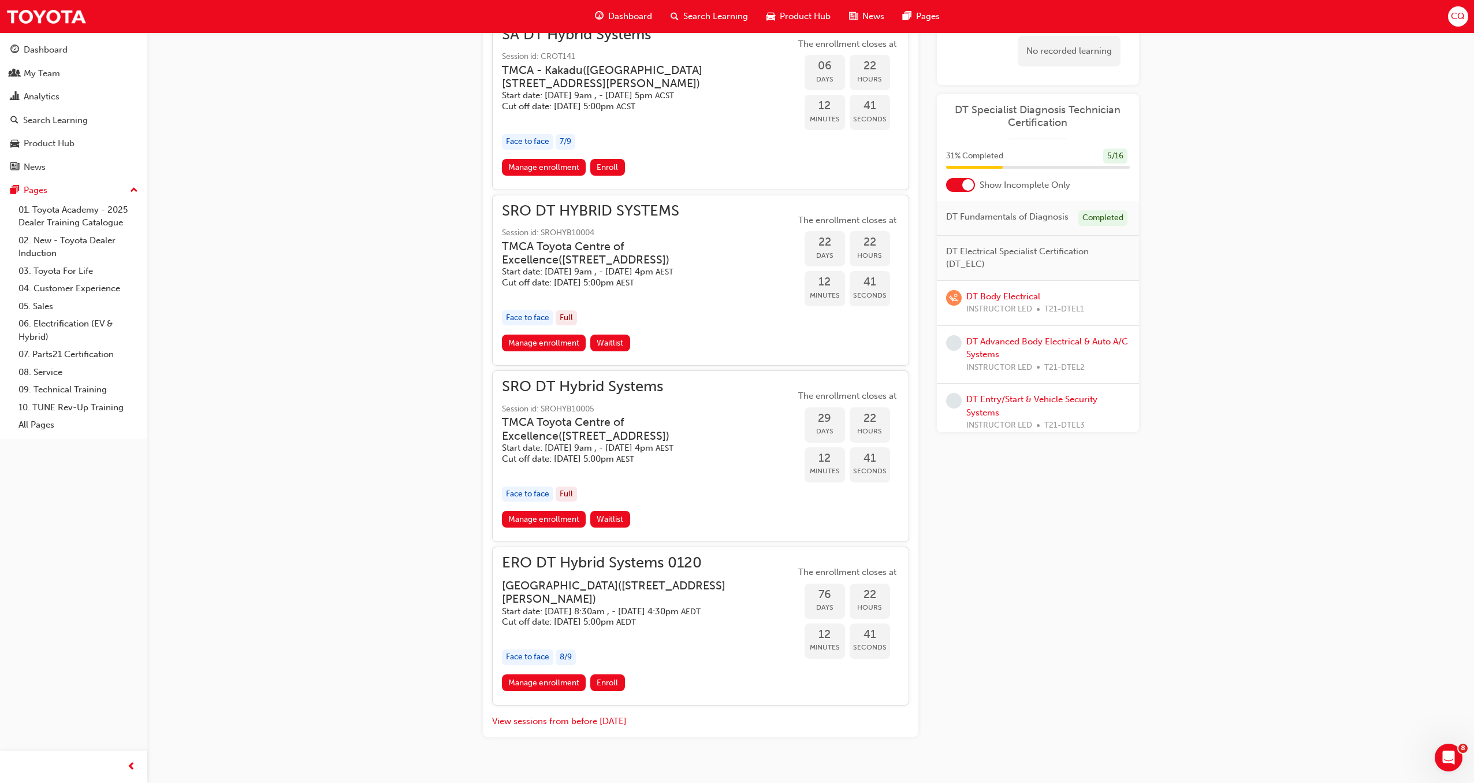
scroll to position [652, 0]
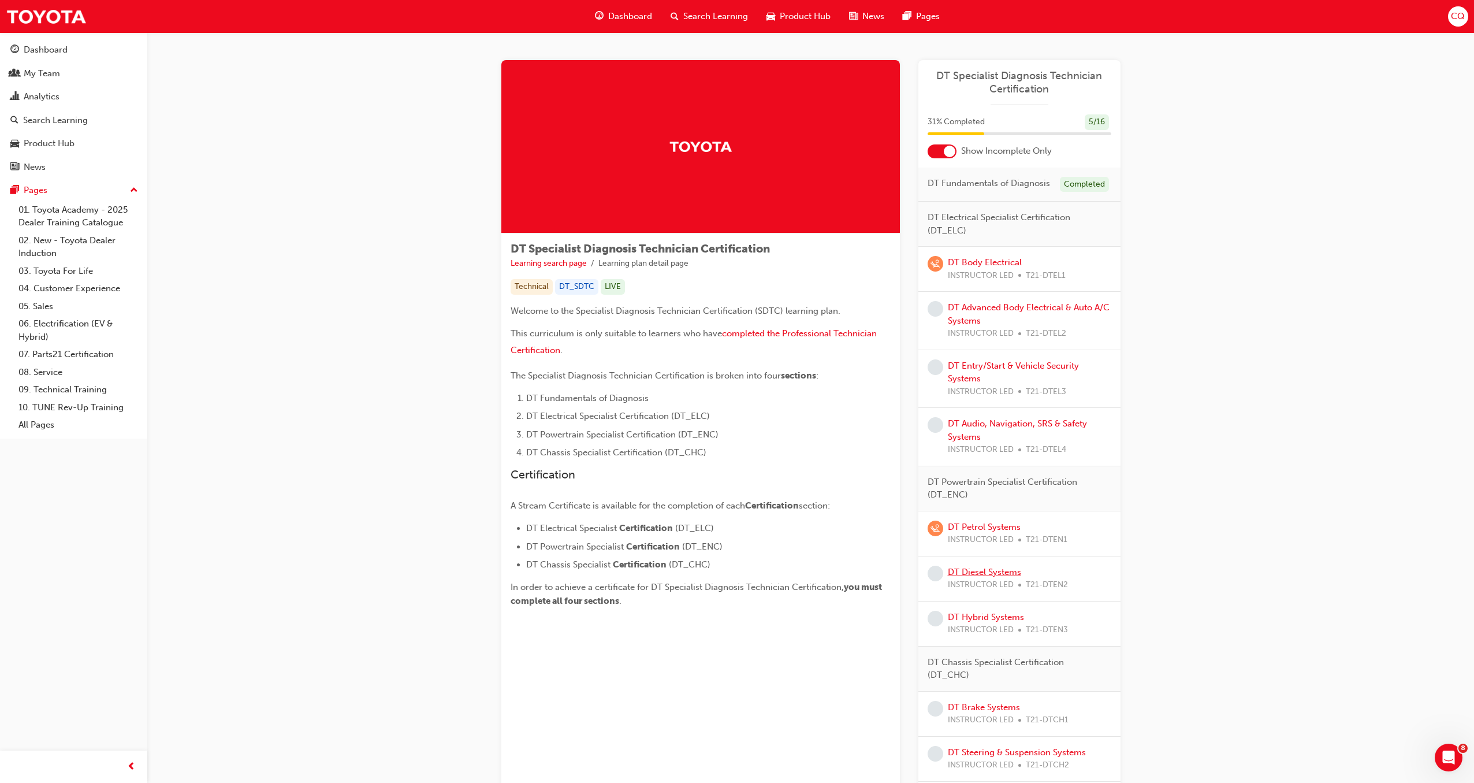
click at [1005, 551] on link "DT Diesel Systems" at bounding box center [984, 572] width 73 height 10
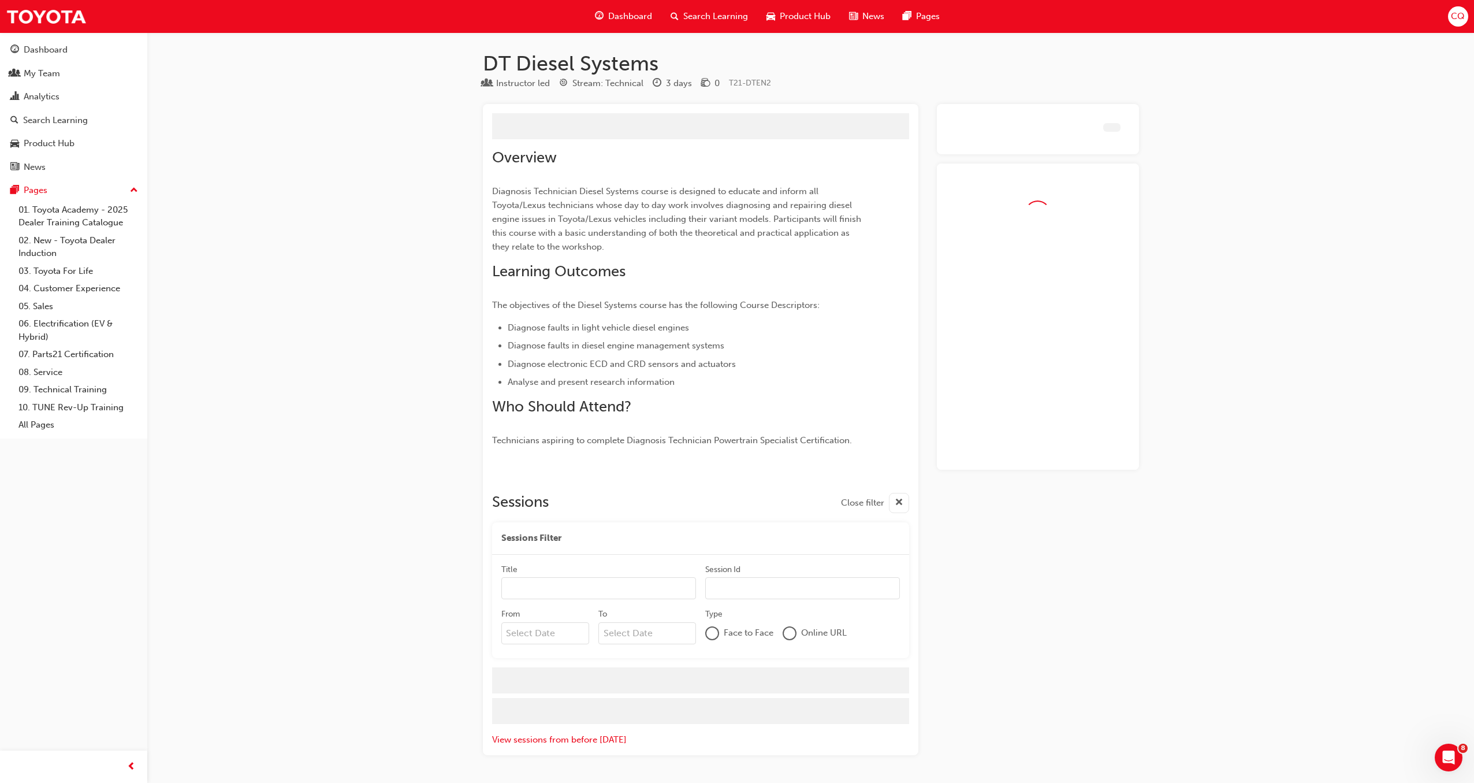
click at [1005, 551] on div "Learning Plan DT Specialist Diagnosis Technician Certification DT Fundamentals …" at bounding box center [1038, 429] width 202 height 651
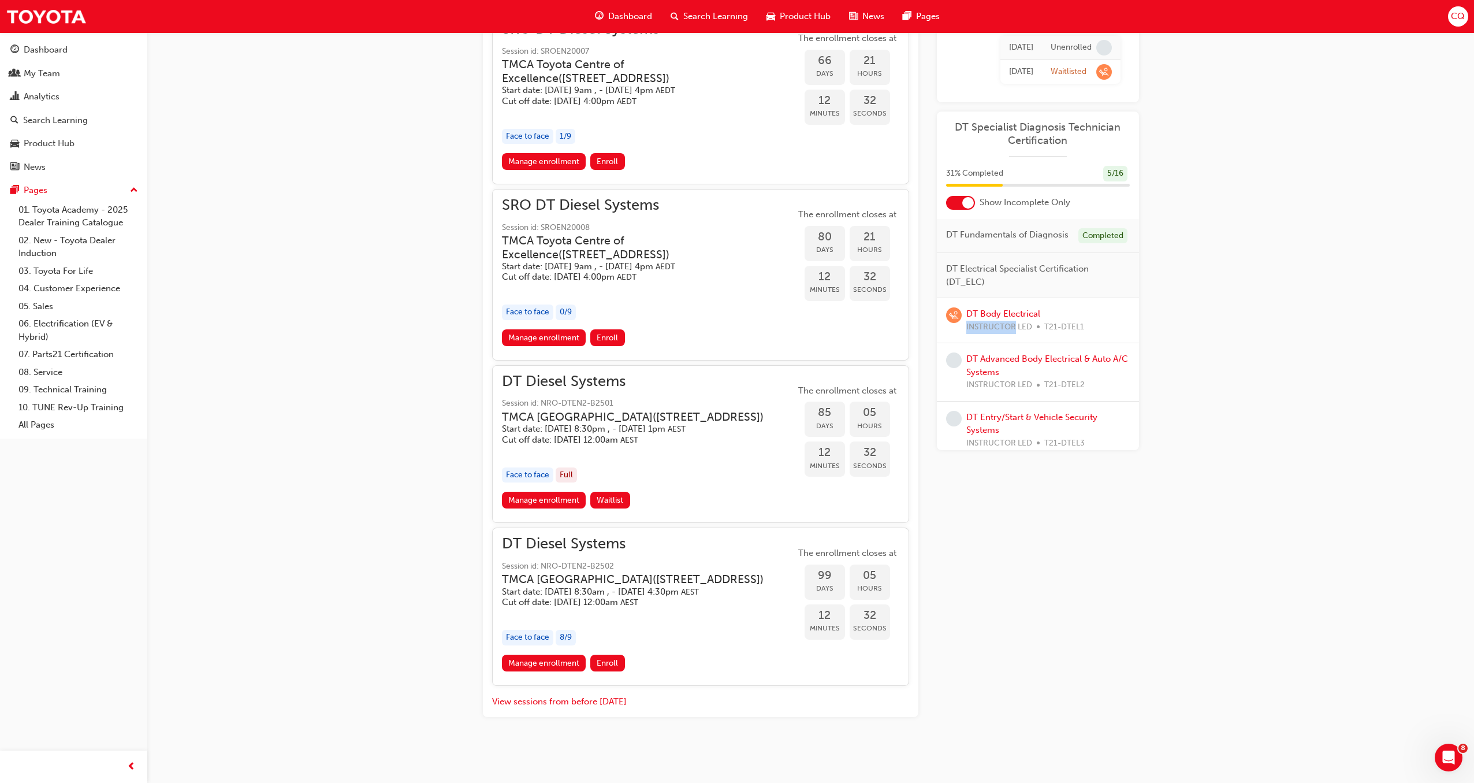
scroll to position [1407, 0]
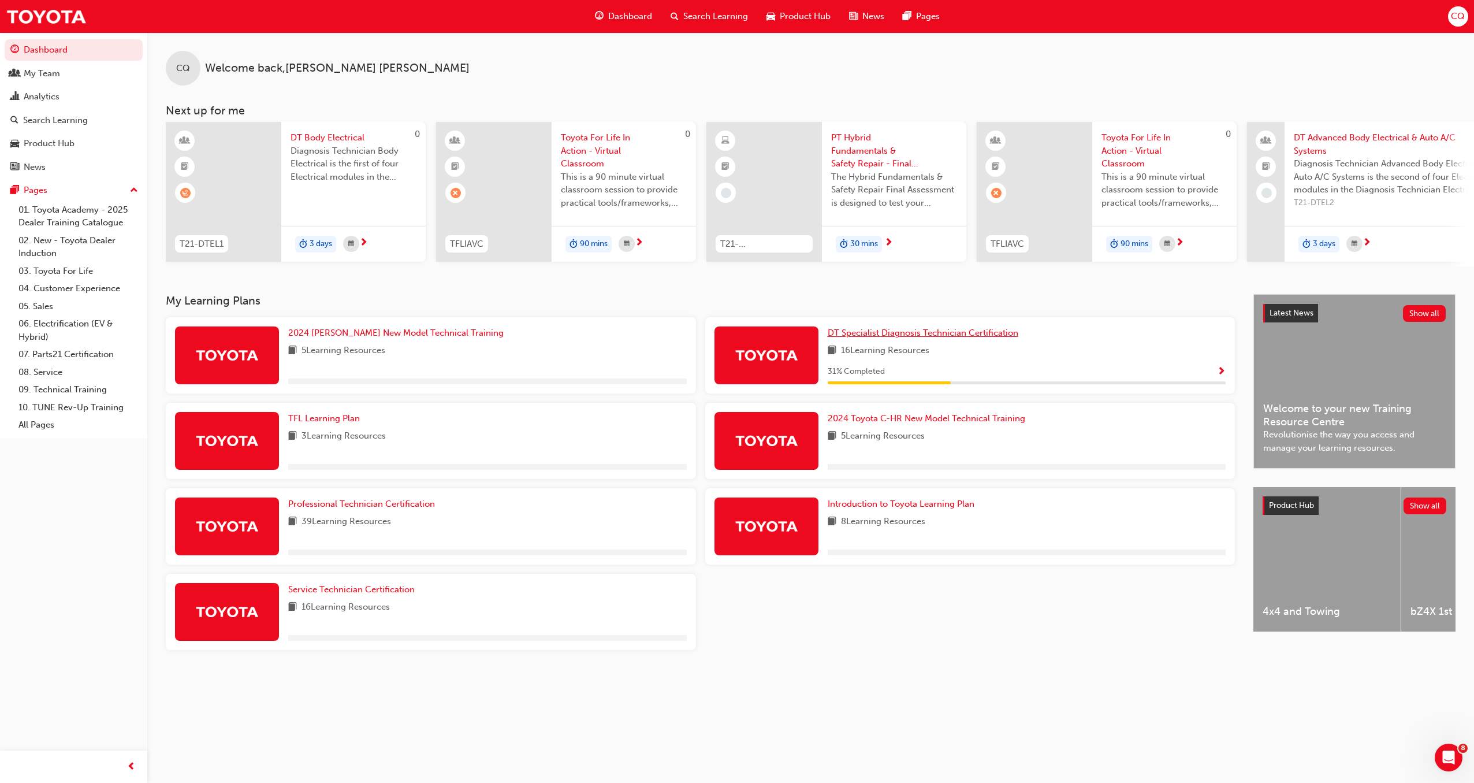
click at [888, 338] on span "DT Specialist Diagnosis Technician Certification" at bounding box center [923, 333] width 191 height 10
